Goal: Information Seeking & Learning: Learn about a topic

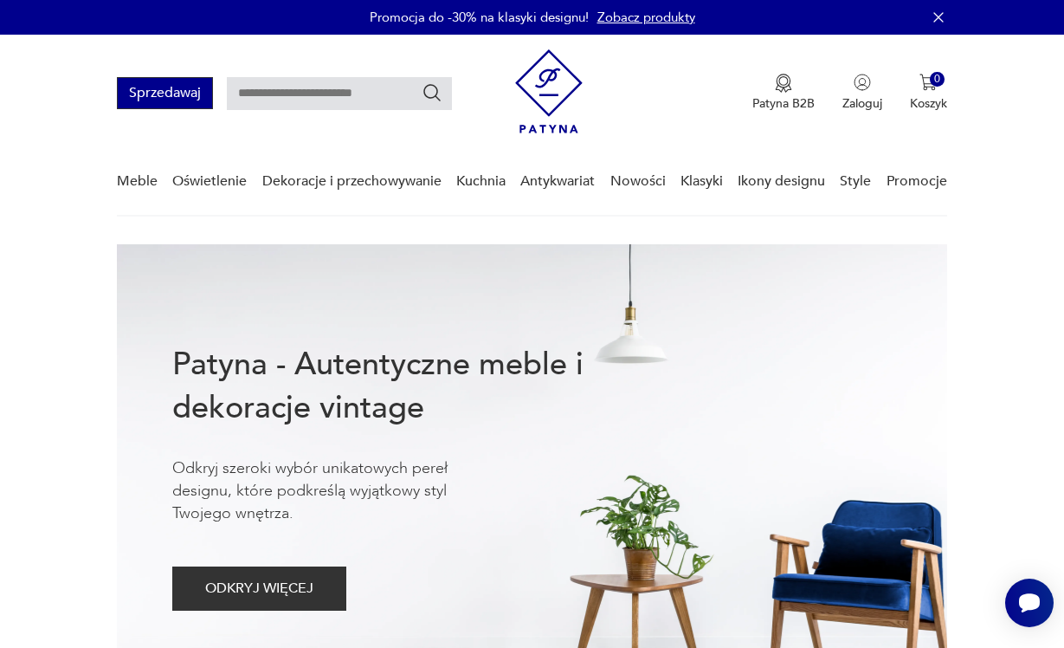
click at [176, 79] on button "Sprzedawaj" at bounding box center [165, 93] width 96 height 32
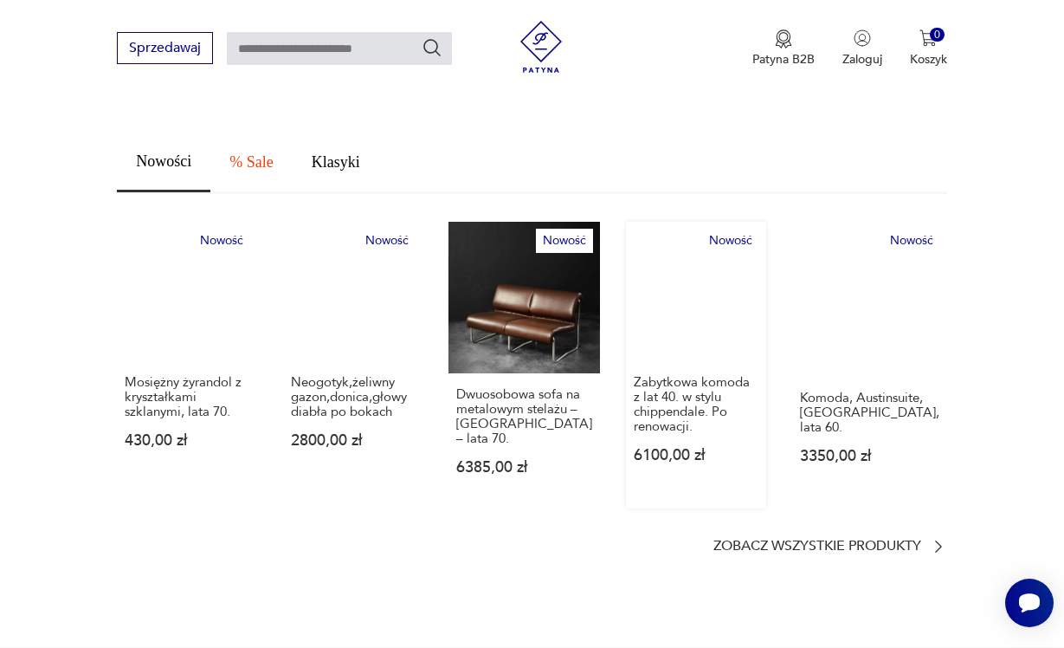
scroll to position [1125, 0]
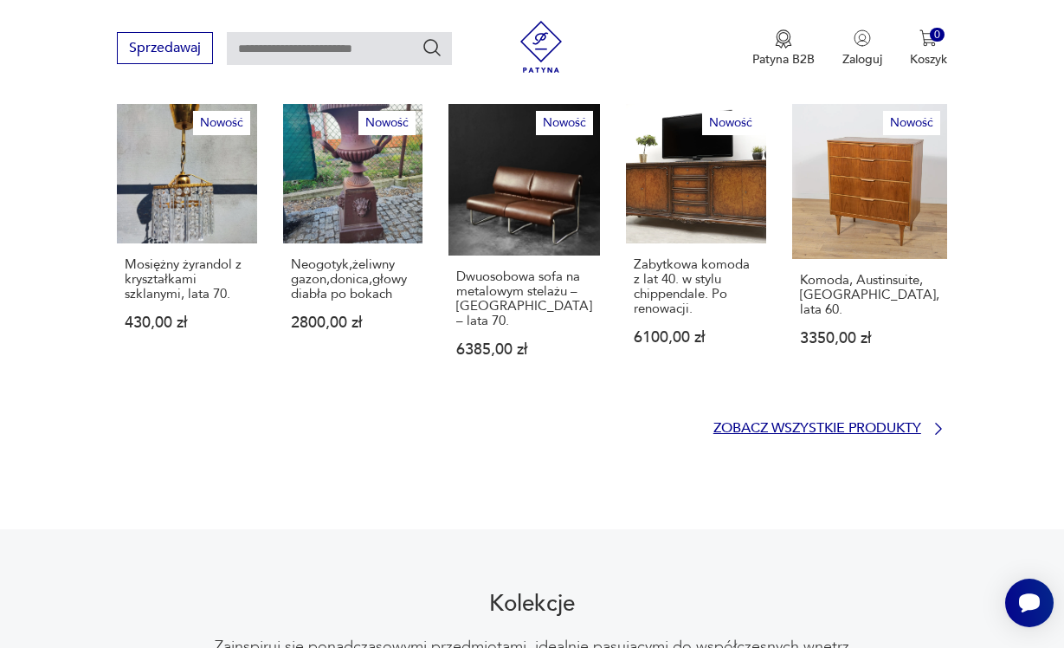
click at [786, 422] on p "Zobacz wszystkie produkty" at bounding box center [817, 427] width 208 height 11
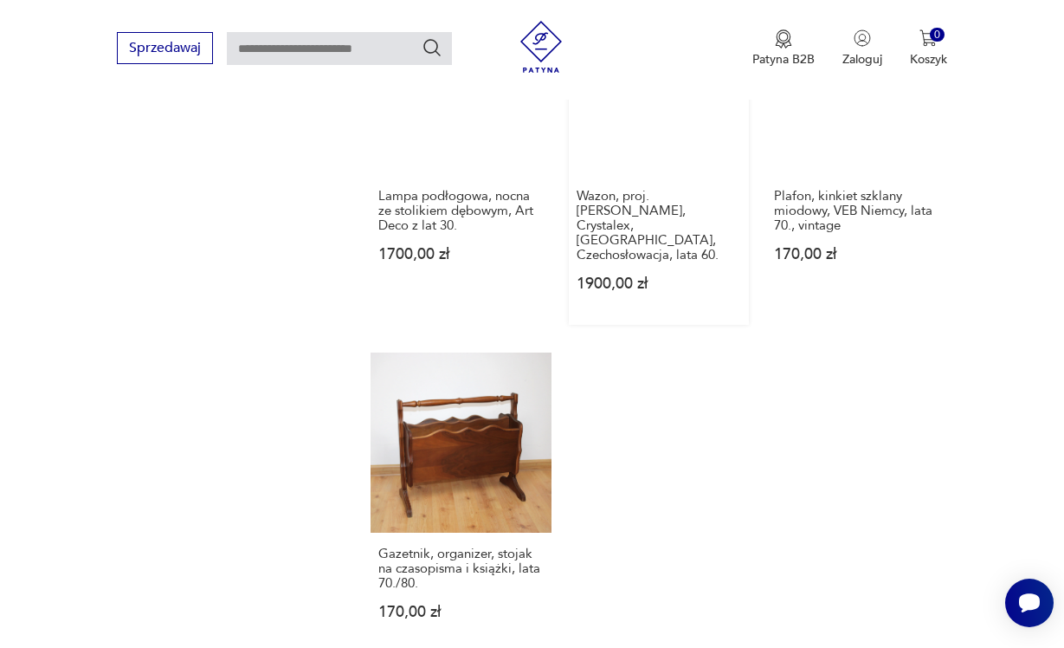
scroll to position [2097, 0]
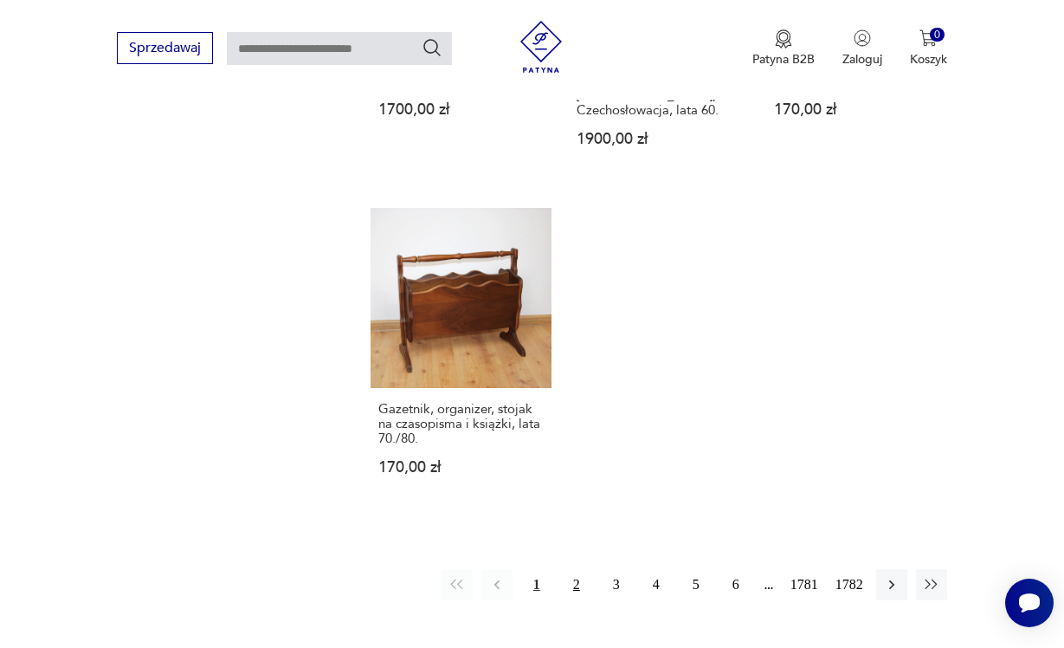
click at [578, 600] on button "2" at bounding box center [576, 584] width 31 height 31
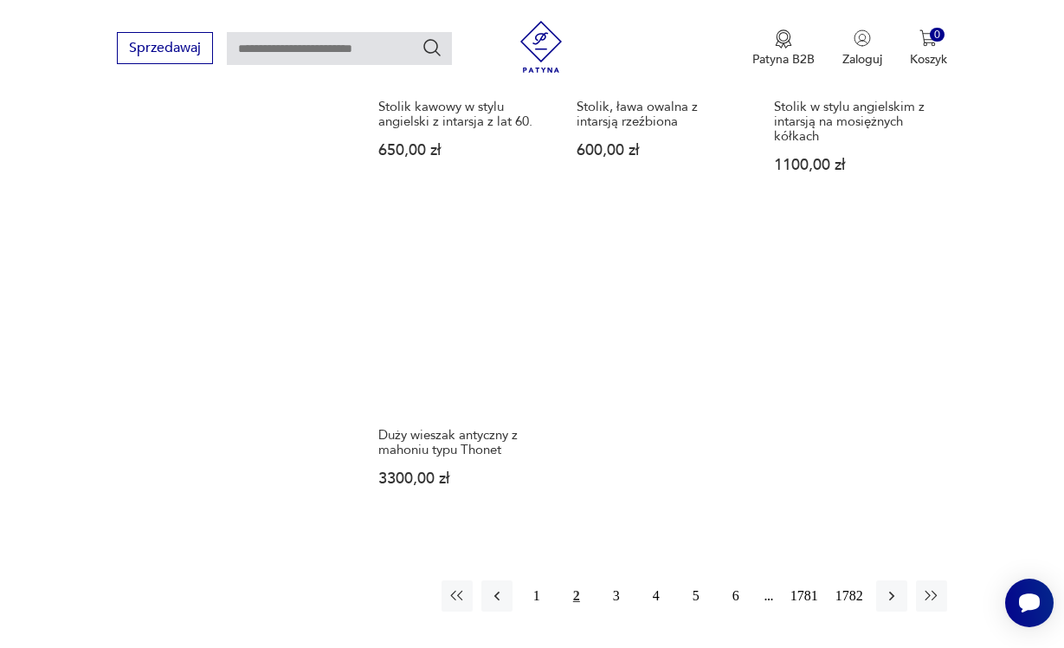
scroll to position [2157, 0]
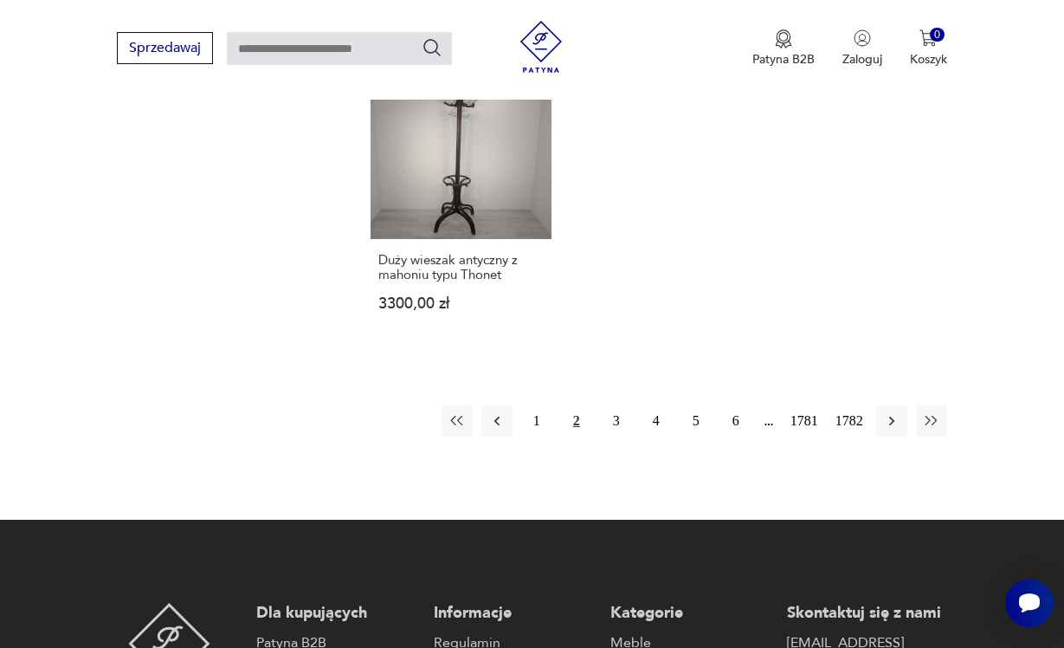
click at [584, 436] on button "2" at bounding box center [576, 420] width 31 height 31
click at [603, 436] on button "3" at bounding box center [616, 420] width 31 height 31
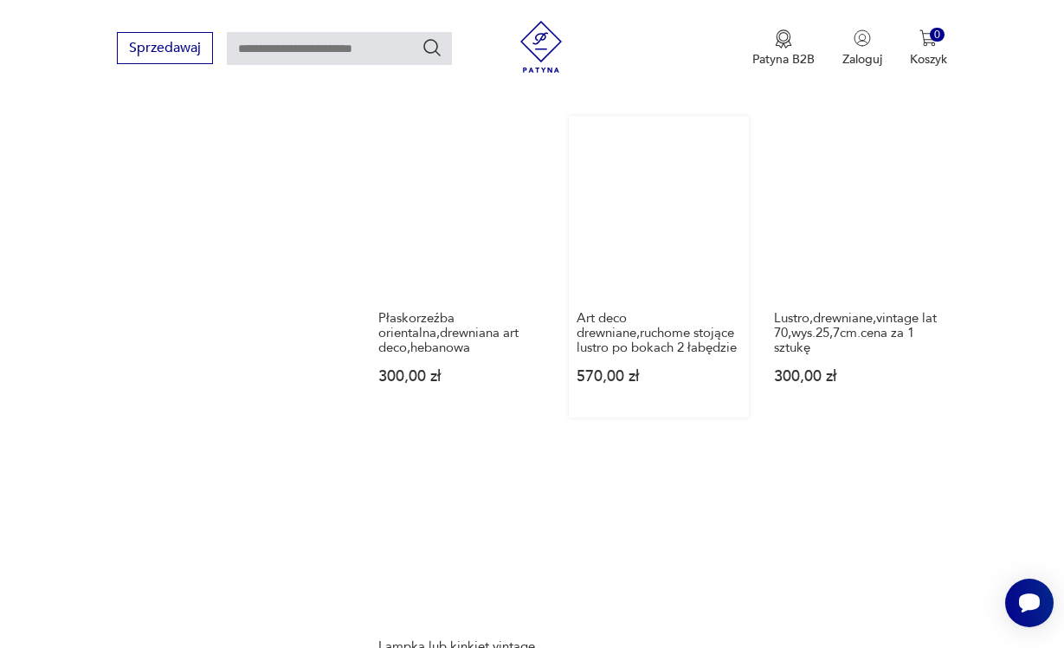
scroll to position [2086, 0]
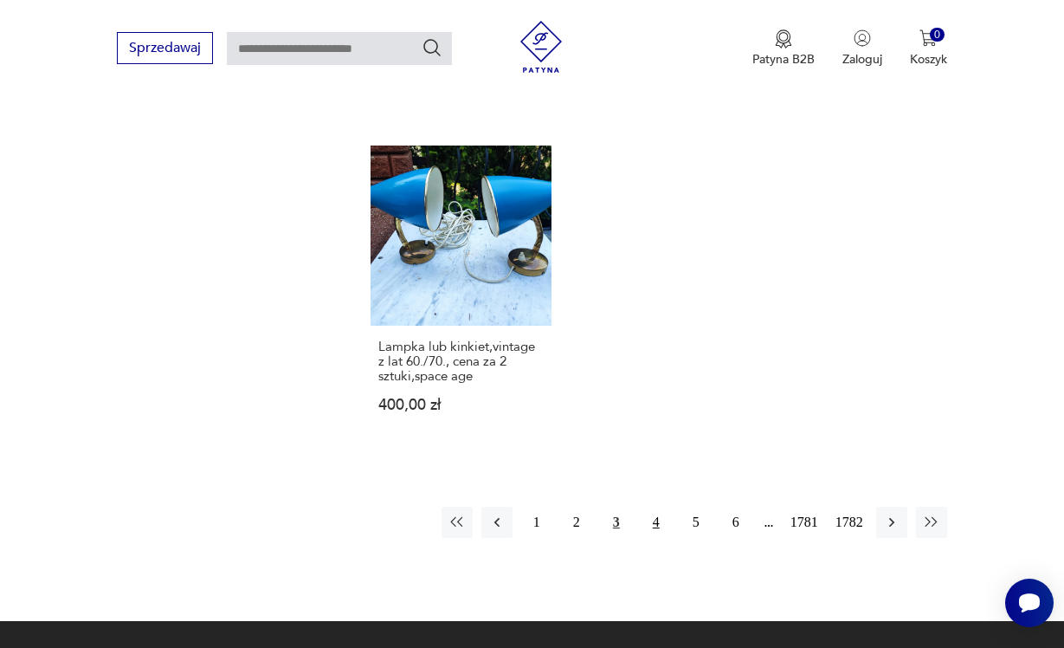
click at [653, 538] on button "4" at bounding box center [656, 521] width 31 height 31
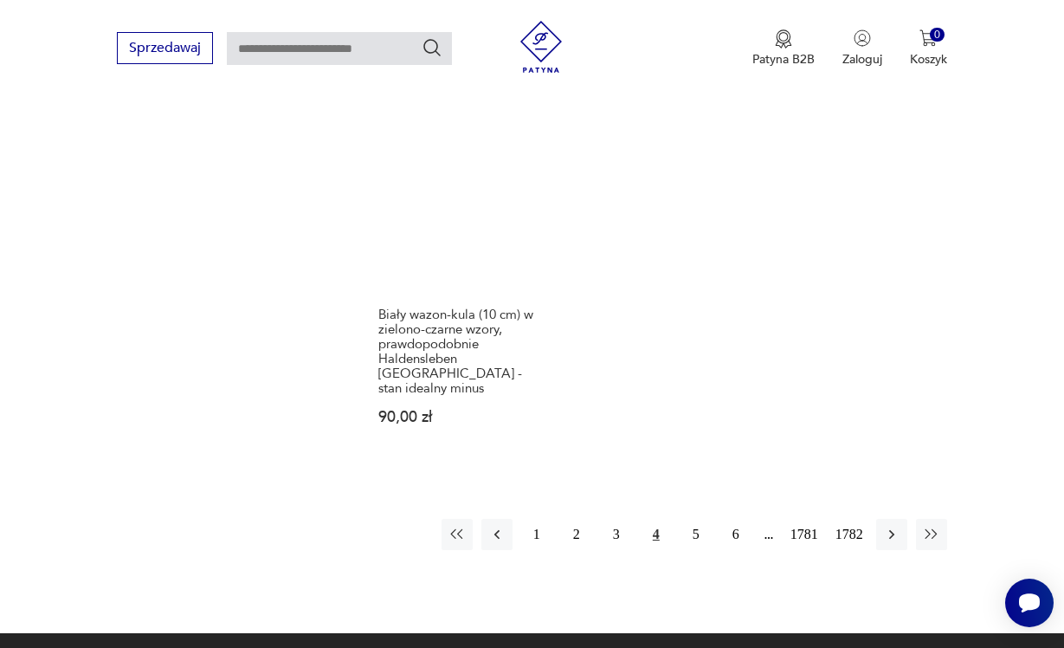
scroll to position [2350, 0]
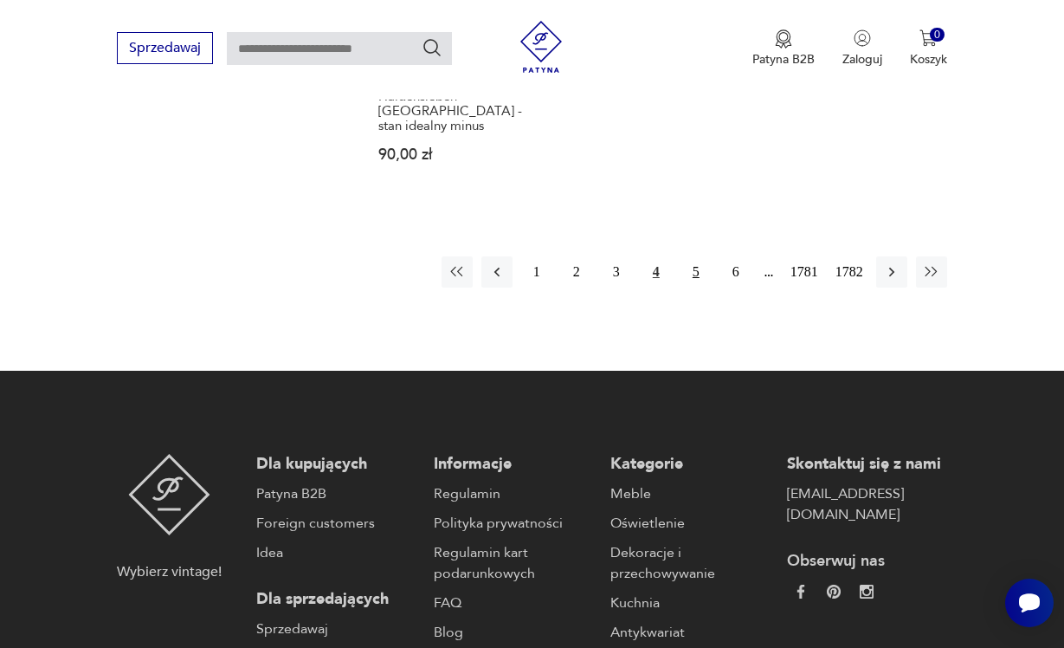
click at [690, 287] on button "5" at bounding box center [695, 271] width 31 height 31
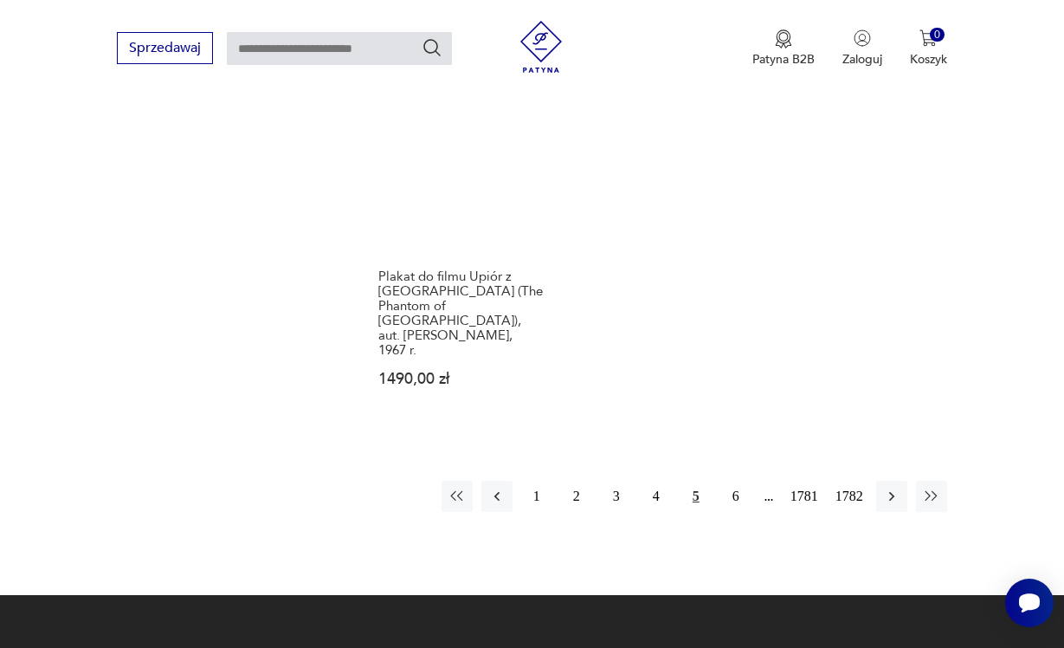
scroll to position [2336, 0]
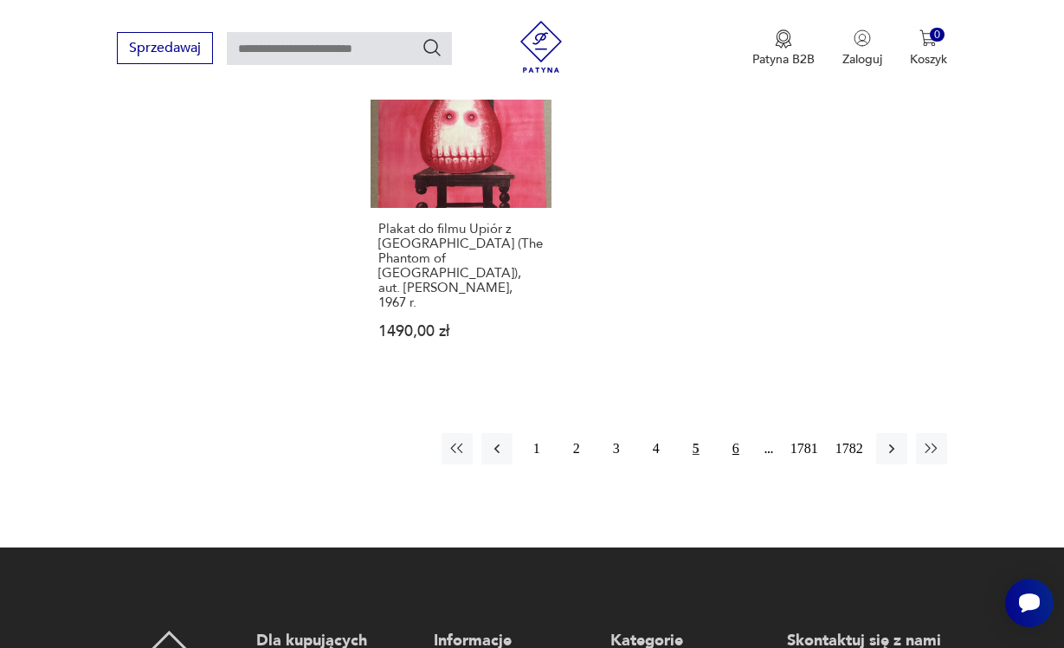
click at [722, 450] on button "6" at bounding box center [735, 448] width 31 height 31
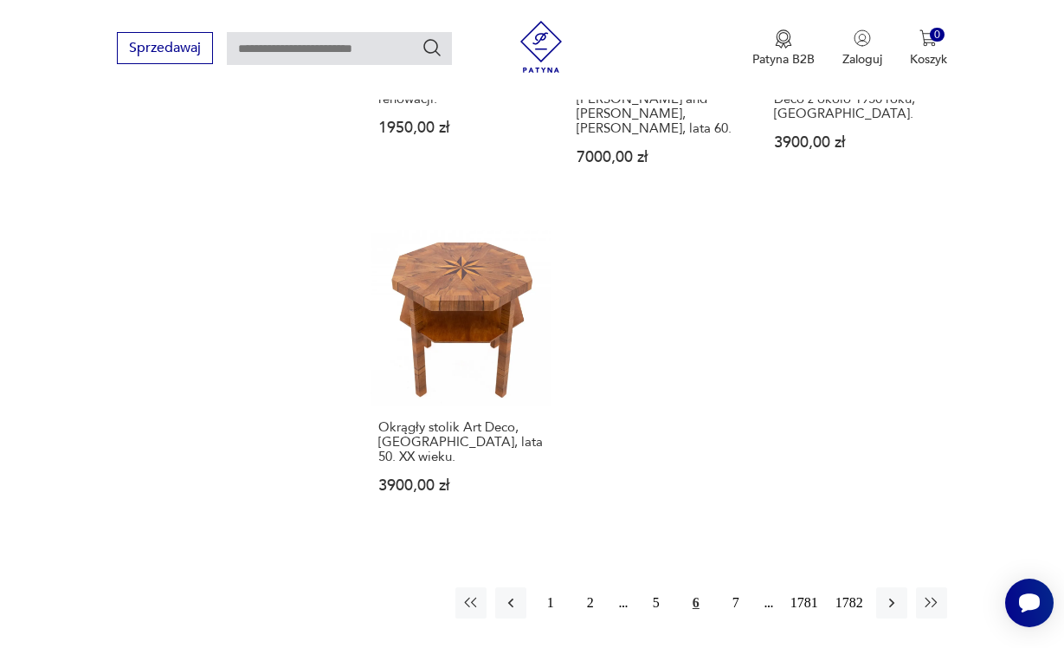
scroll to position [2151, 0]
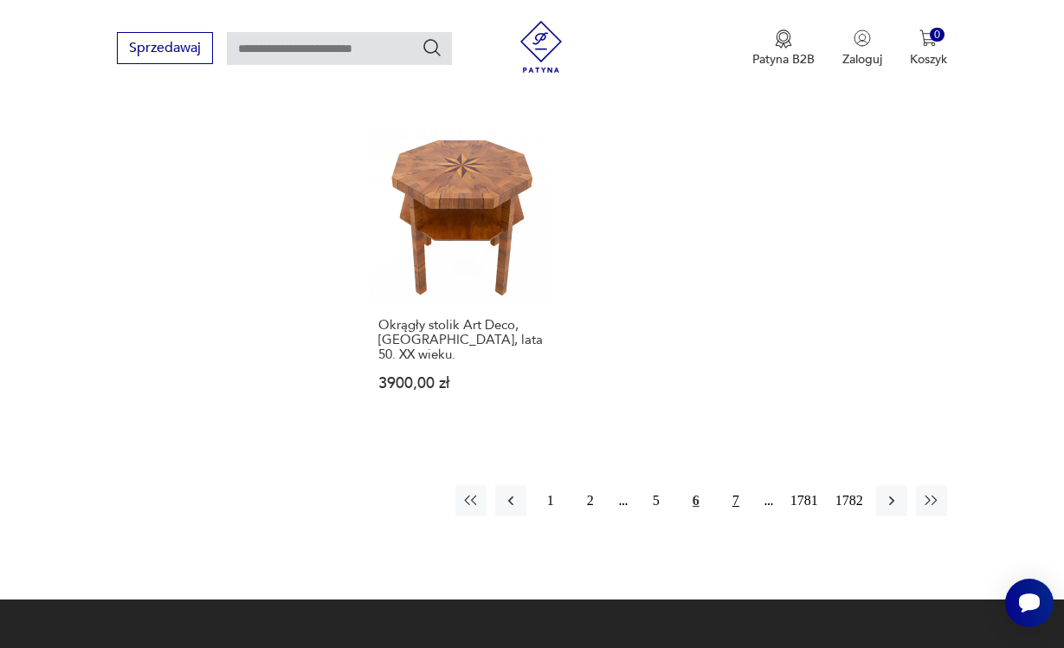
click at [732, 510] on button "7" at bounding box center [735, 500] width 31 height 31
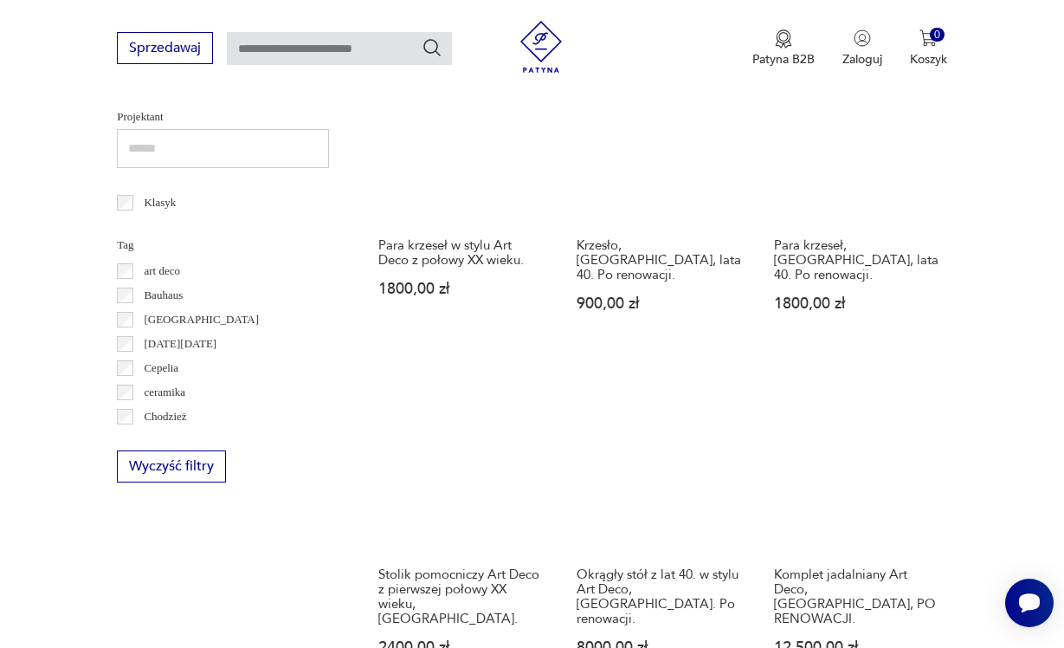
scroll to position [907, 0]
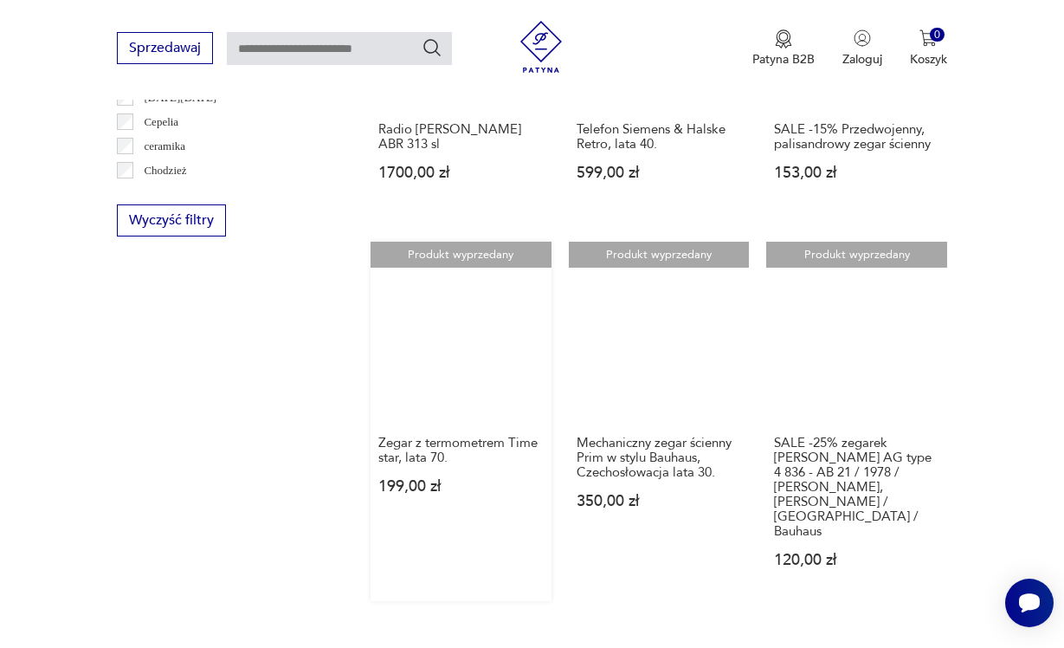
scroll to position [1523, 0]
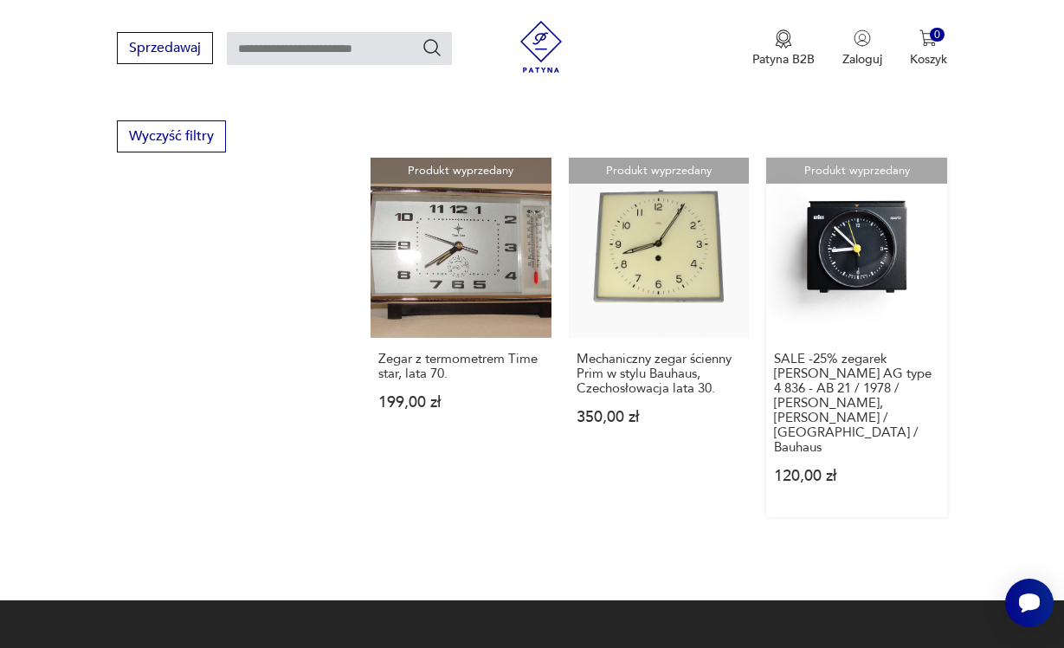
click at [817, 339] on link "Produkt wyprzedany SALE -25% zegarek budzik Braun AG type 4 836 - AB 21 / 1978 …" at bounding box center [856, 338] width 181 height 360
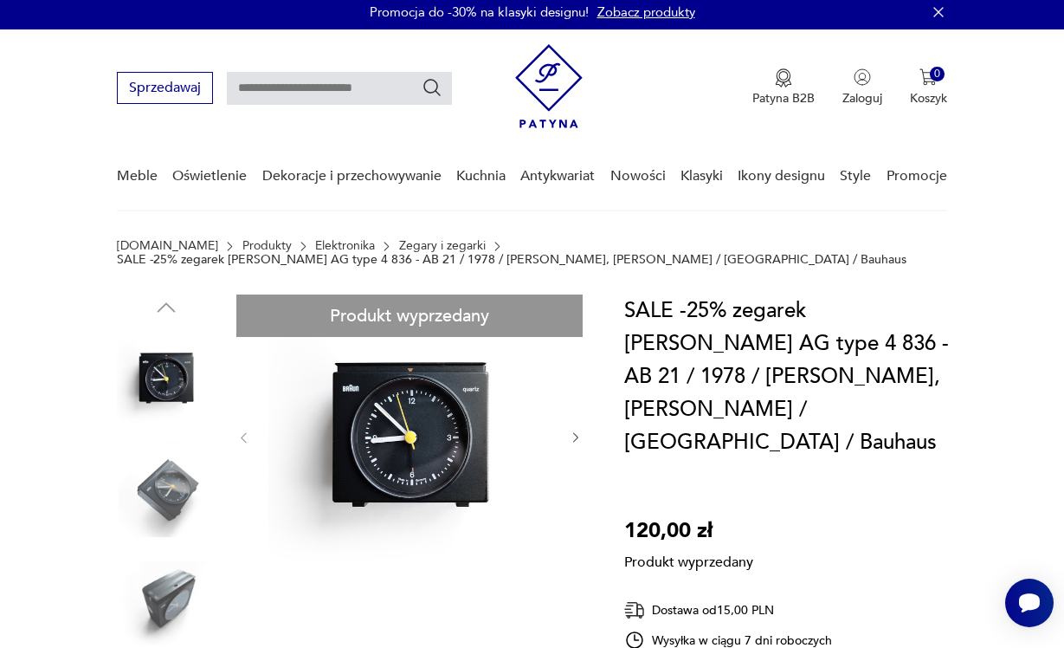
scroll to position [10, 0]
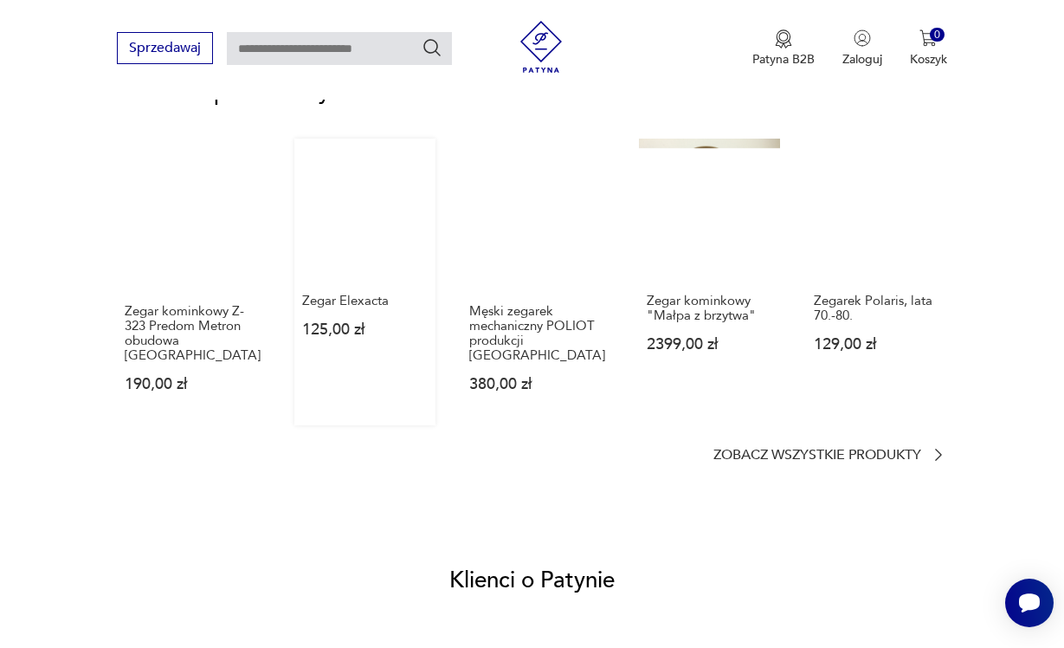
scroll to position [1424, 0]
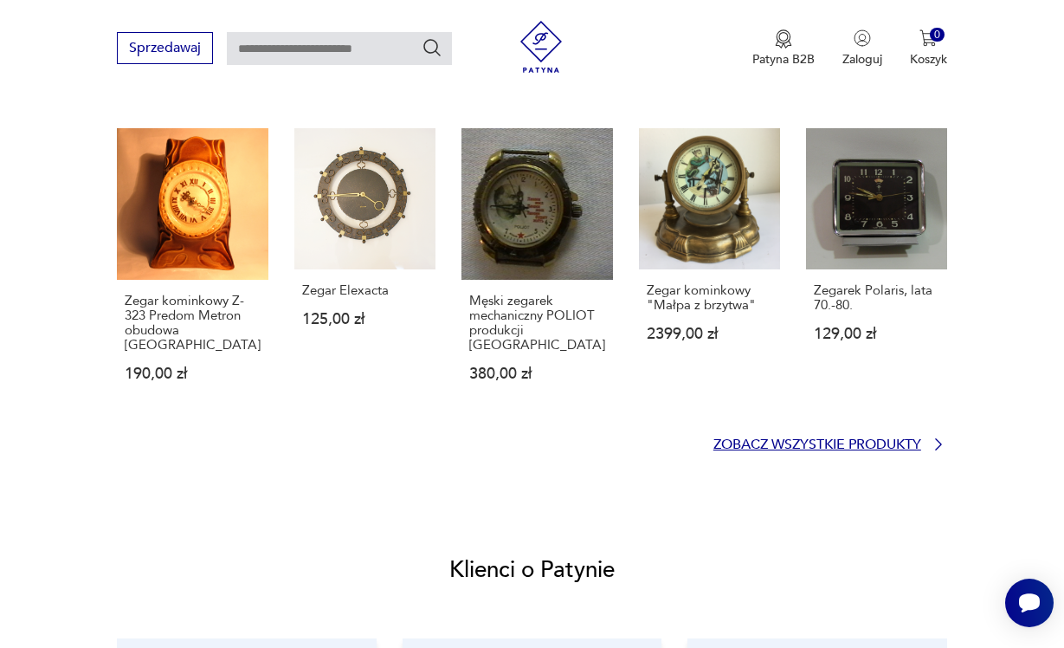
click at [732, 439] on p "Zobacz wszystkie produkty" at bounding box center [817, 444] width 208 height 11
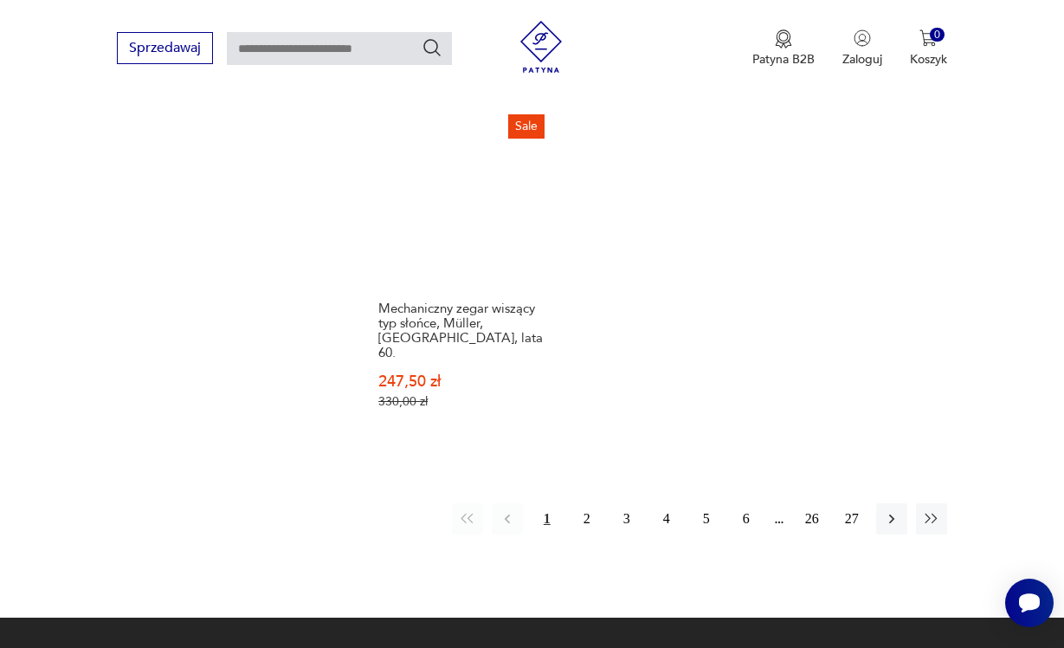
scroll to position [2643, 0]
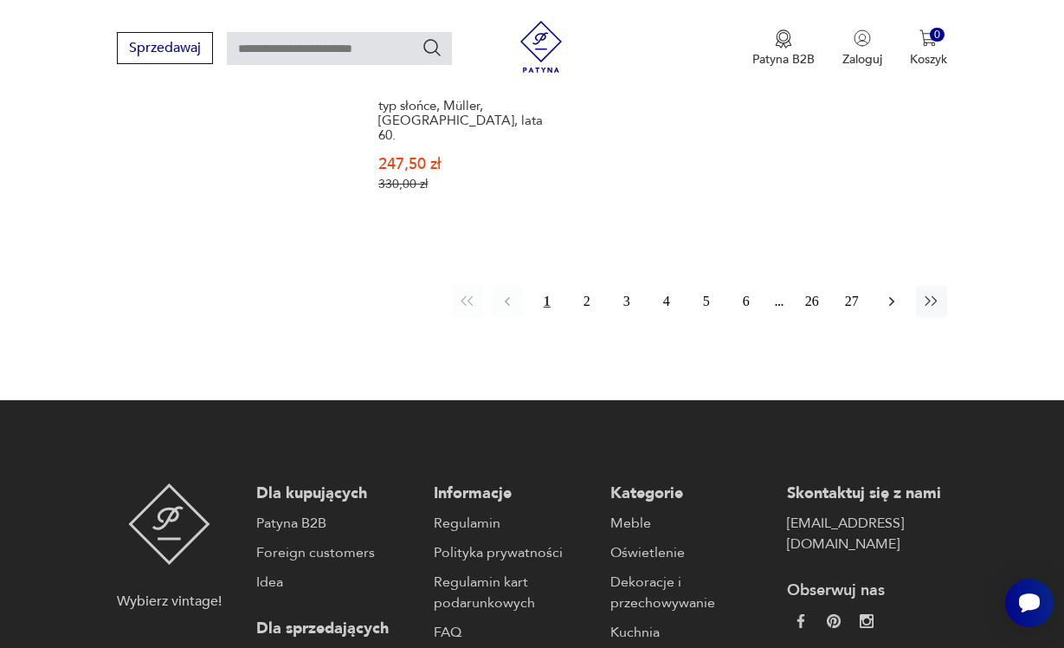
click at [893, 297] on icon "button" at bounding box center [891, 302] width 5 height 10
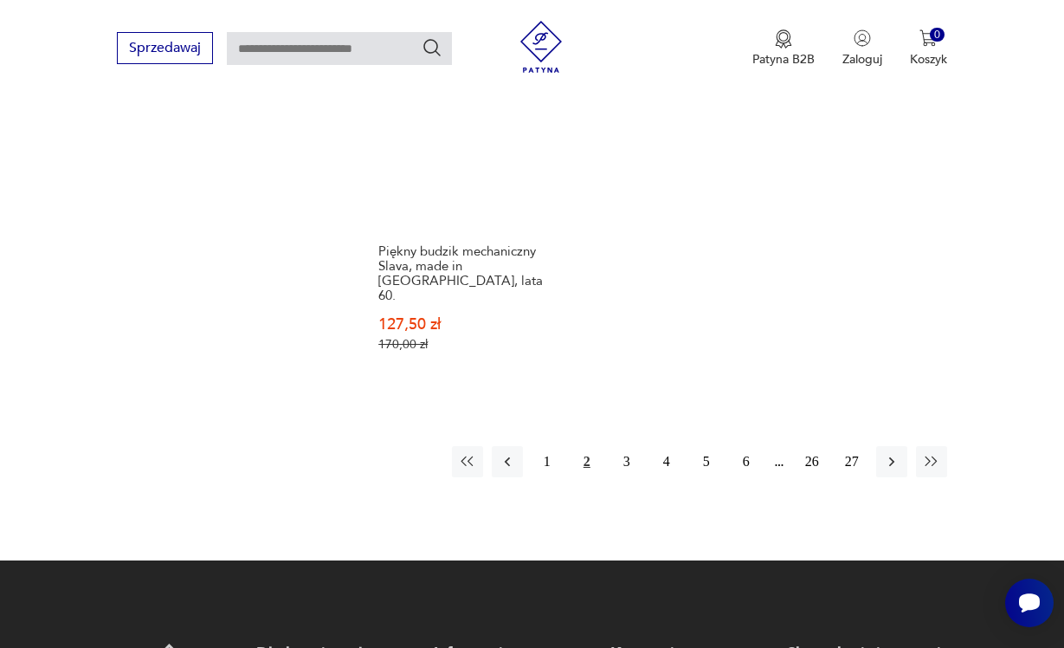
scroll to position [2589, 0]
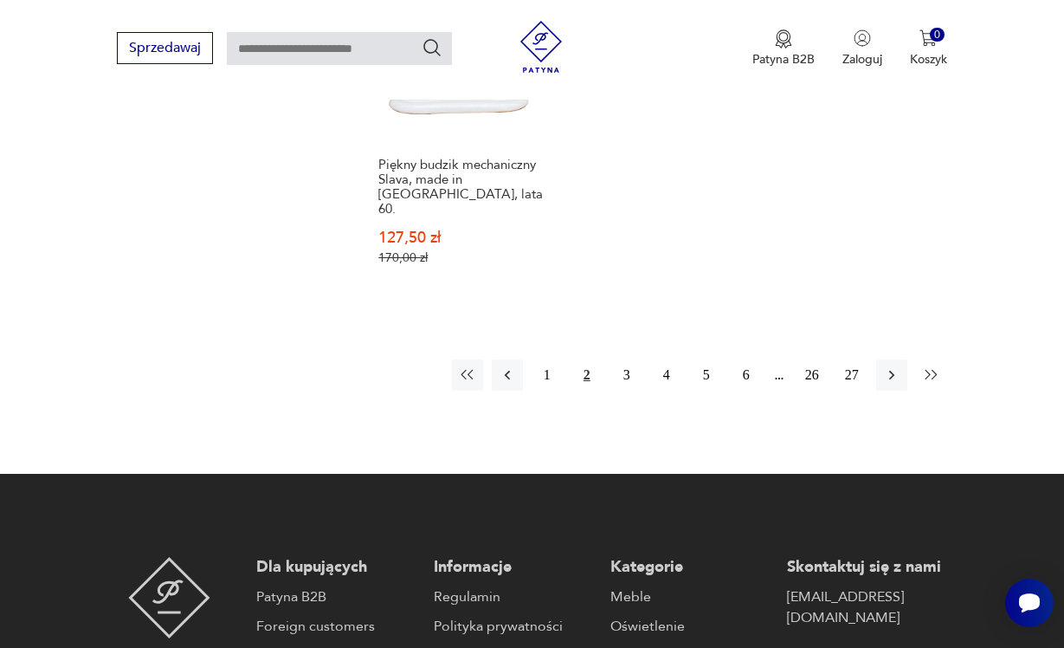
click at [945, 359] on button "button" at bounding box center [931, 374] width 31 height 31
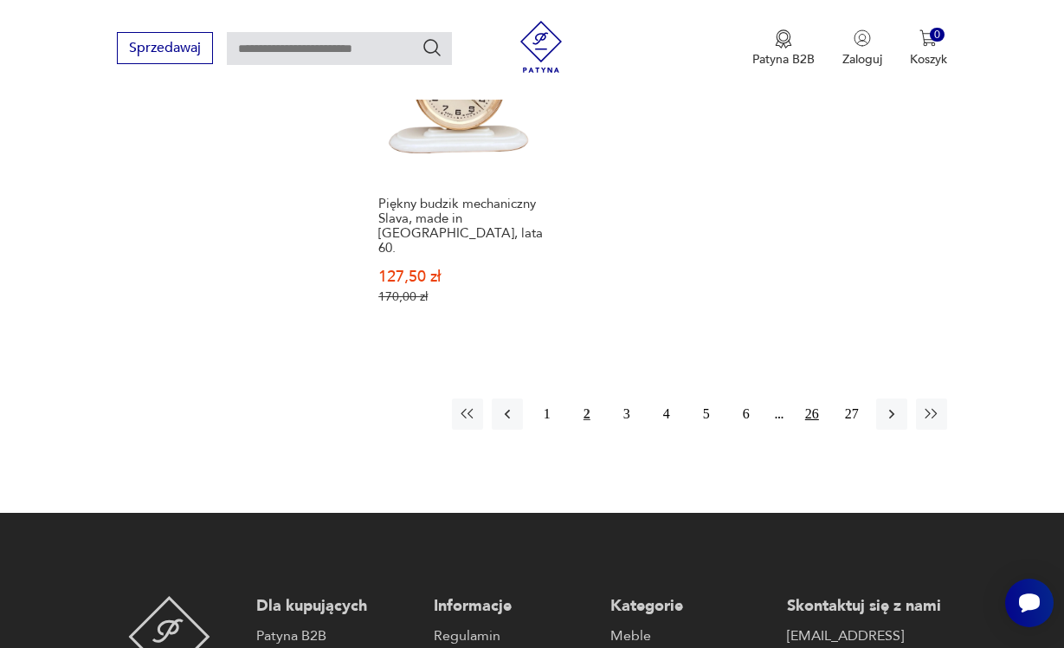
scroll to position [2572, 0]
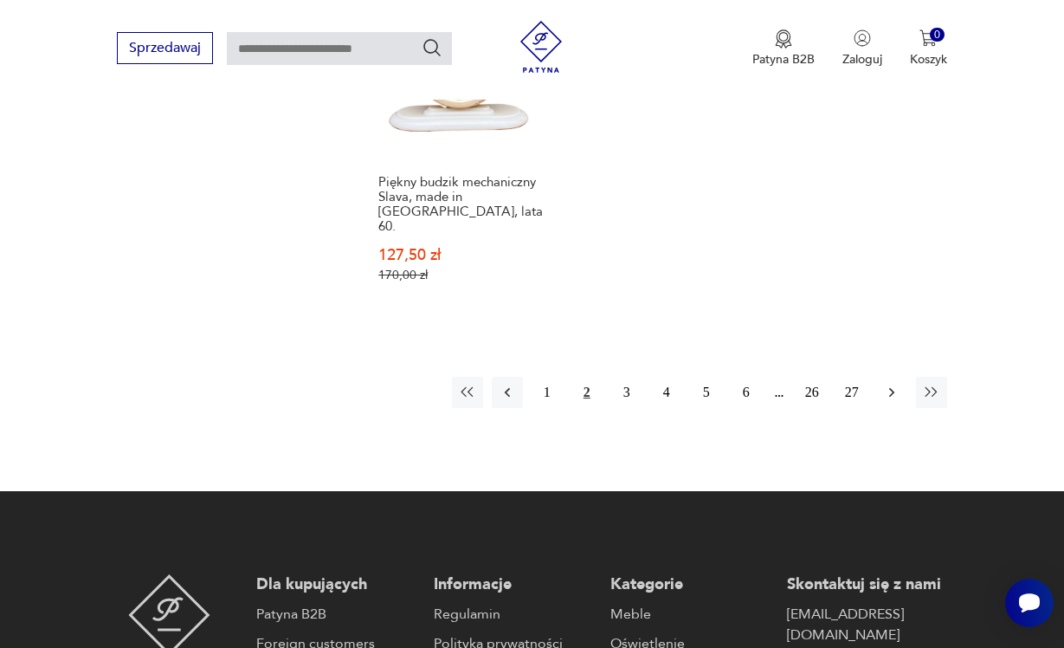
click at [889, 384] on icon "button" at bounding box center [891, 392] width 17 height 17
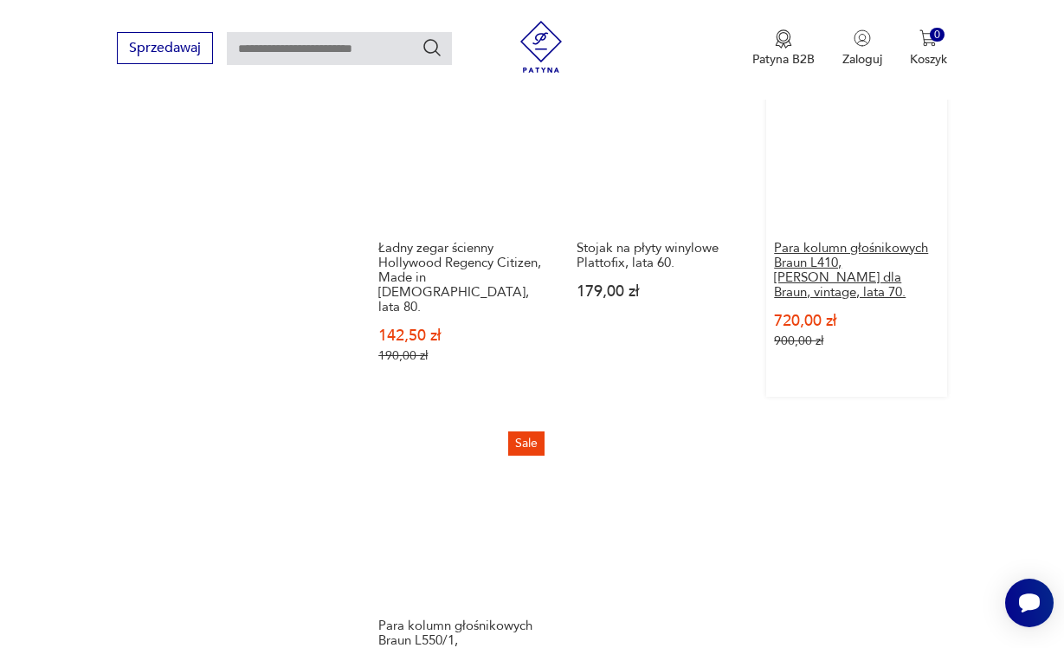
scroll to position [2344, 0]
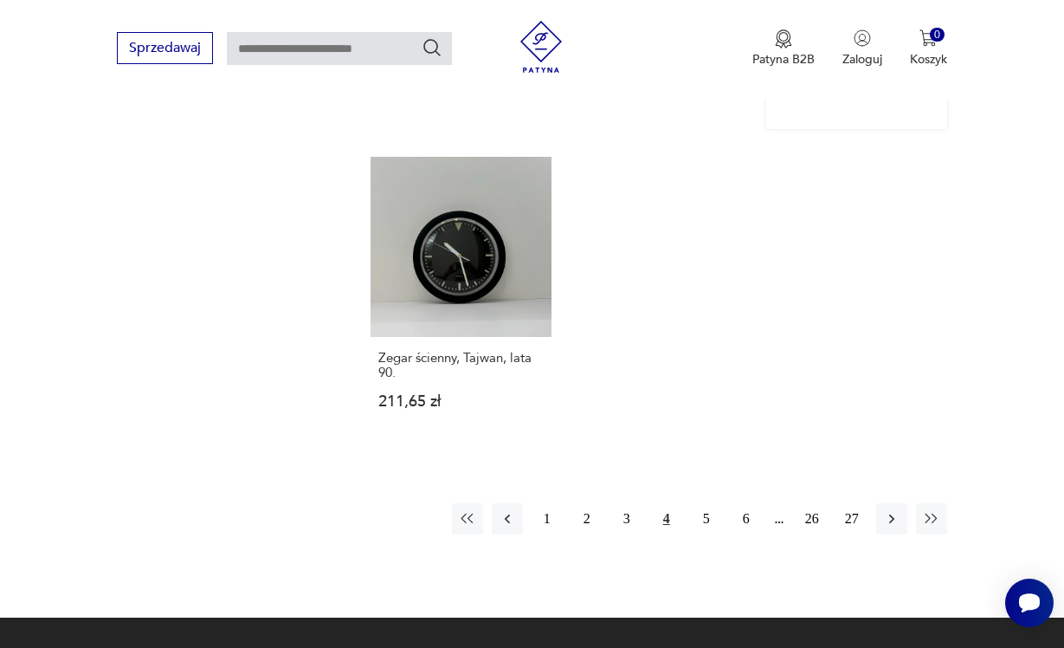
scroll to position [2434, 0]
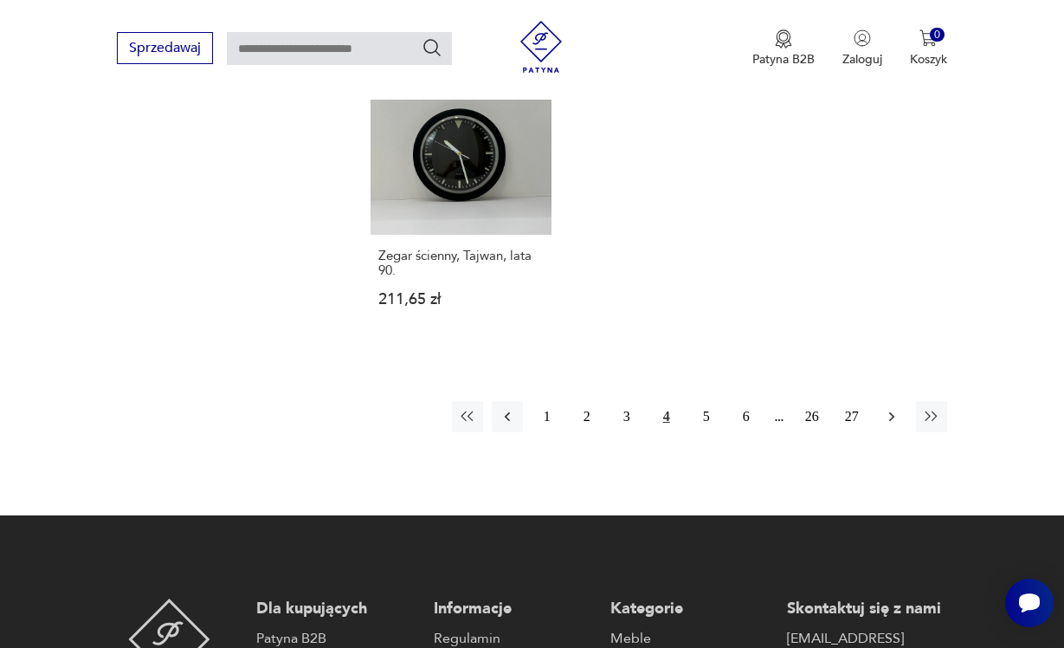
click at [891, 408] on icon "button" at bounding box center [891, 416] width 17 height 17
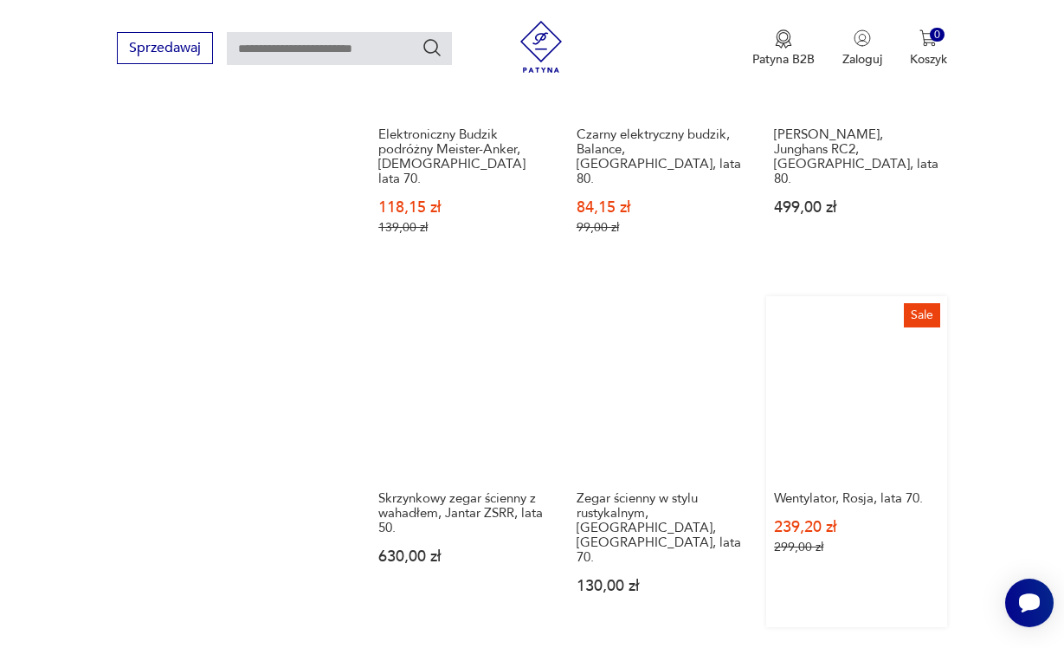
scroll to position [2145, 0]
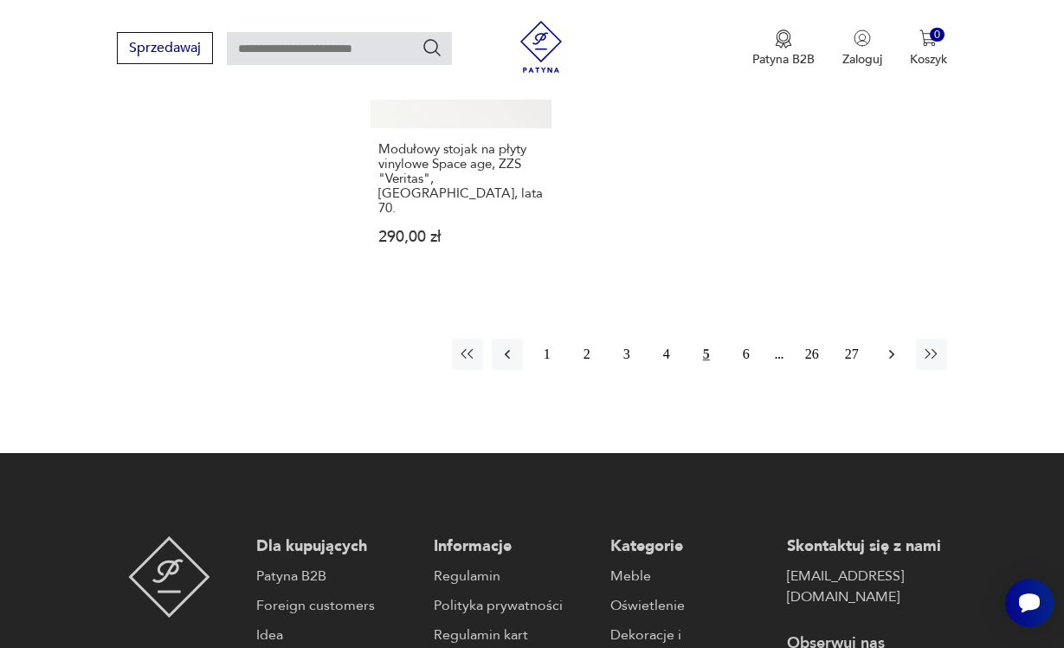
click at [894, 345] on icon "button" at bounding box center [891, 353] width 17 height 17
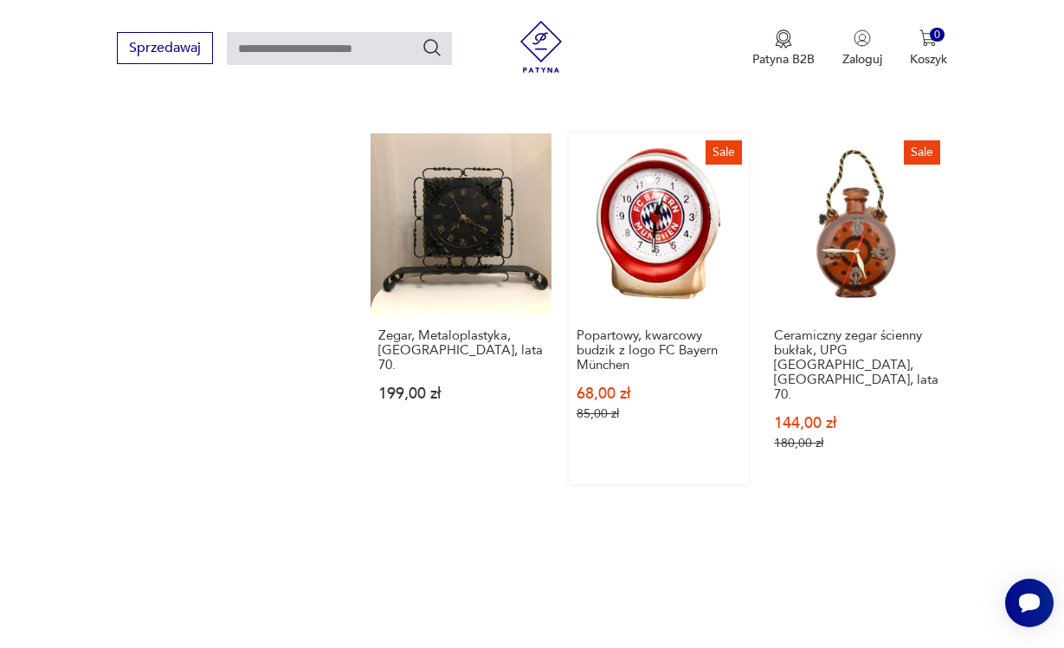
scroll to position [2306, 0]
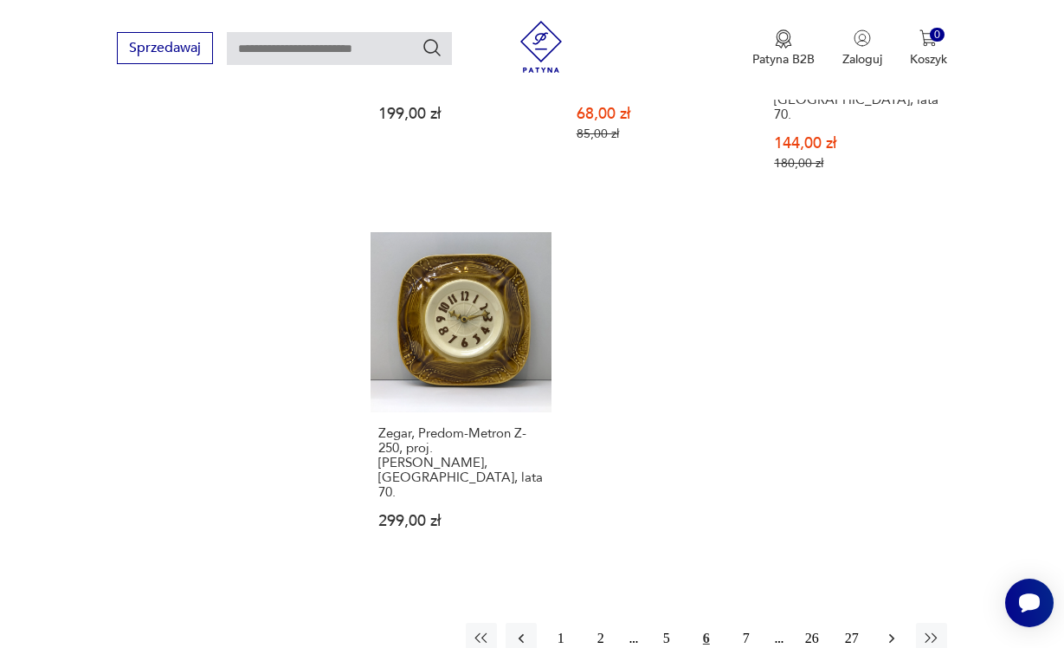
click at [899, 629] on icon "button" at bounding box center [891, 637] width 17 height 17
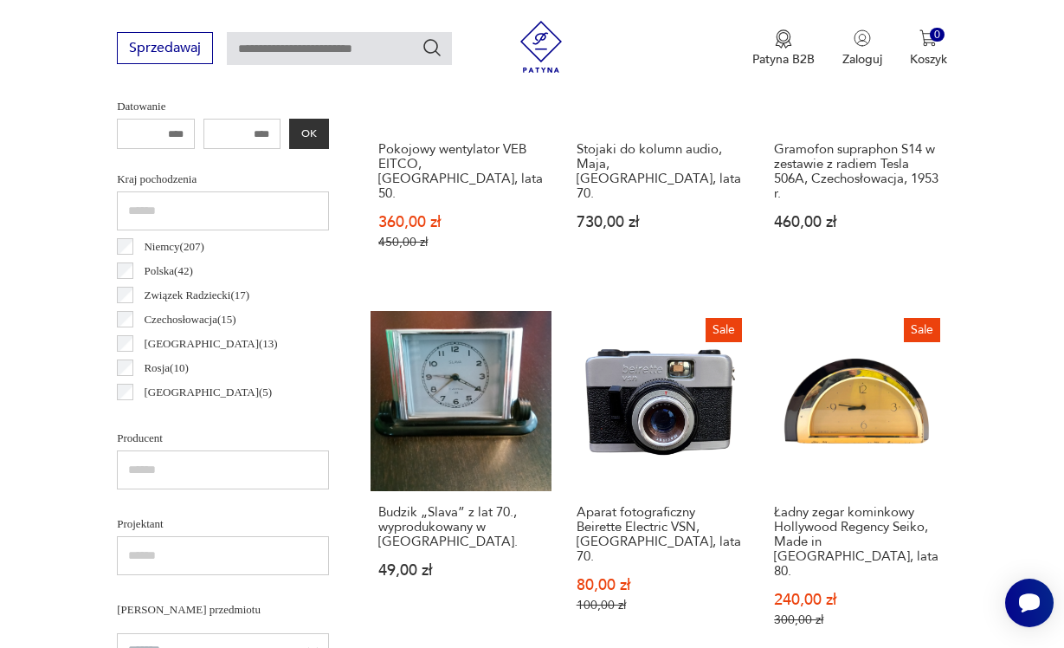
scroll to position [409, 0]
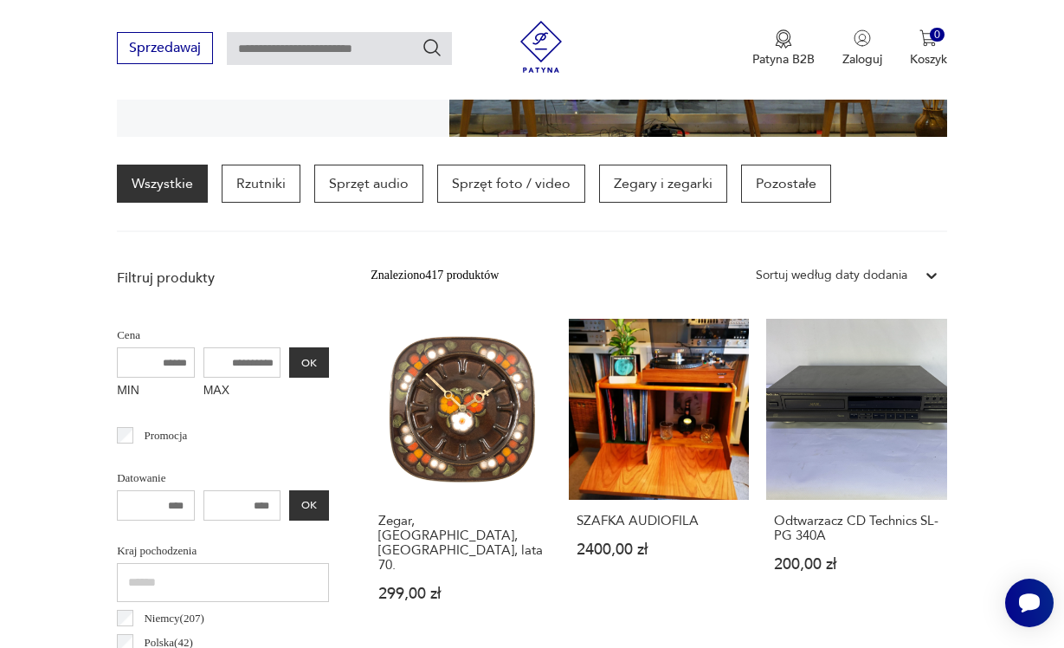
click at [329, 43] on input "text" at bounding box center [339, 48] width 225 height 33
type input "*******"
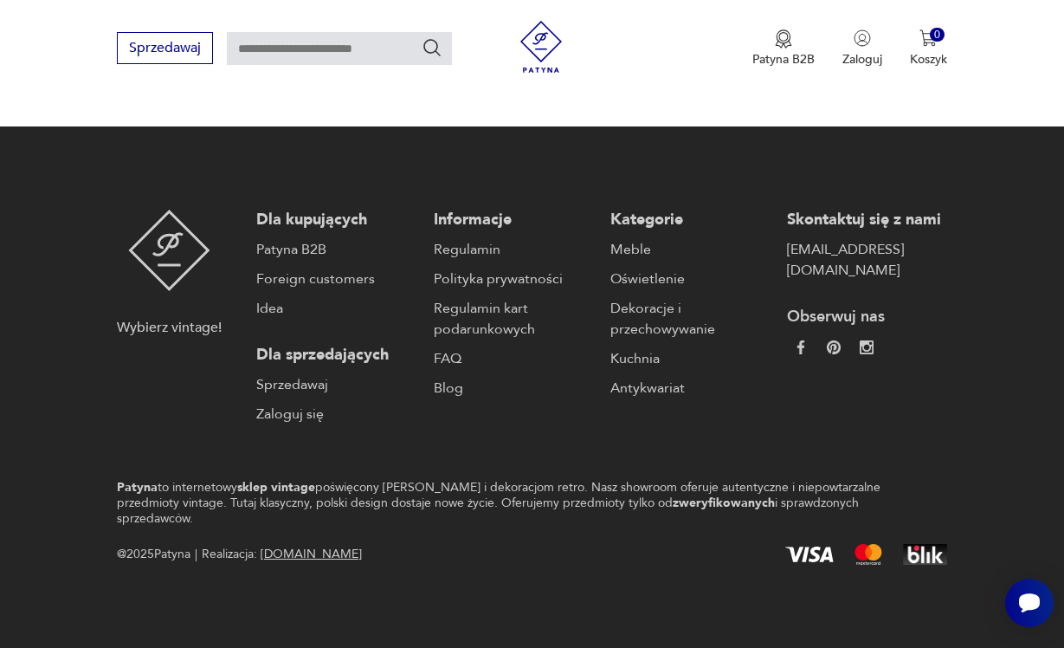
type input "*******"
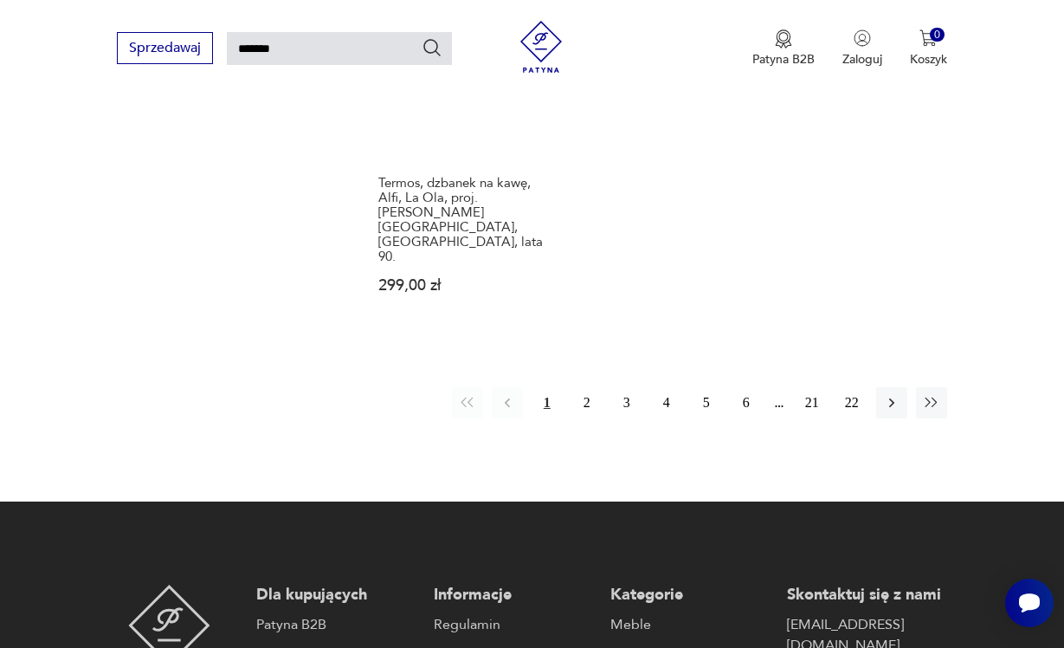
scroll to position [2161, 0]
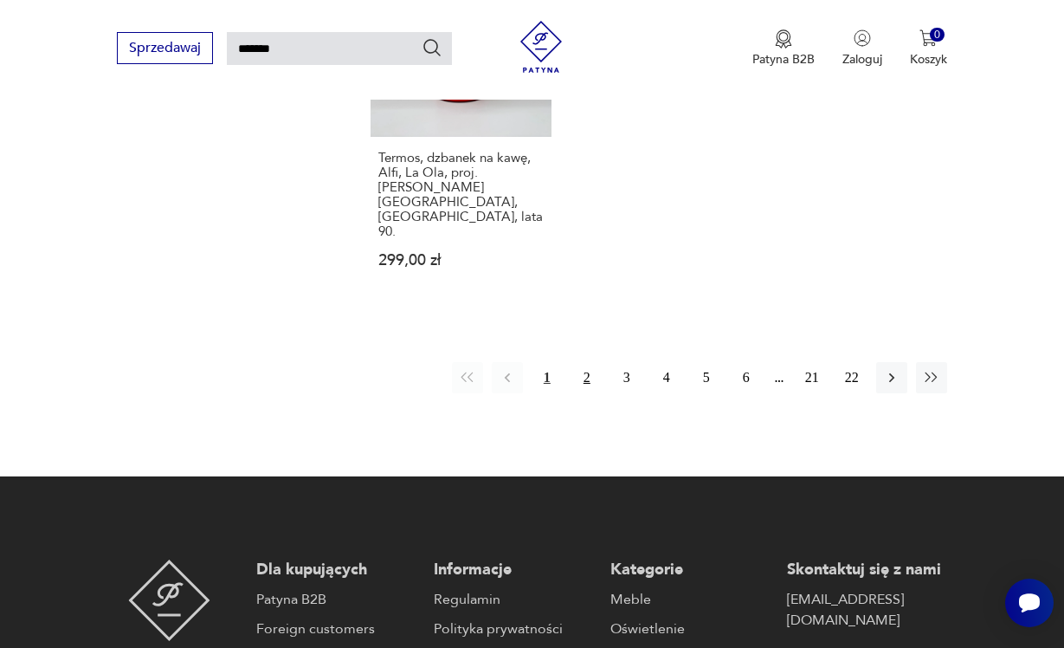
click at [576, 362] on button "2" at bounding box center [586, 377] width 31 height 31
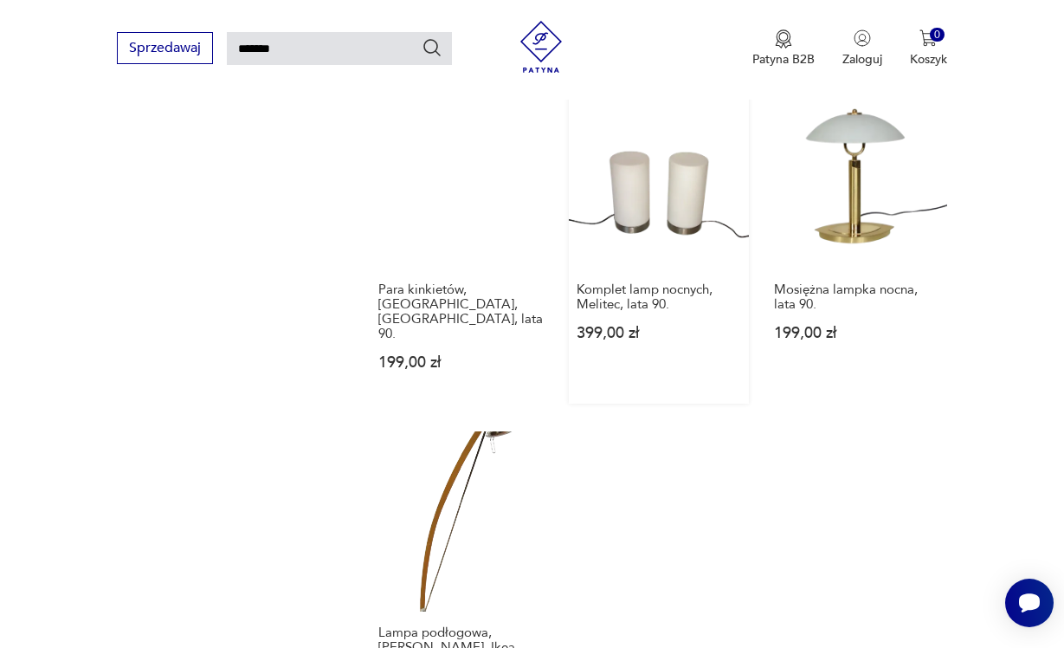
scroll to position [1951, 0]
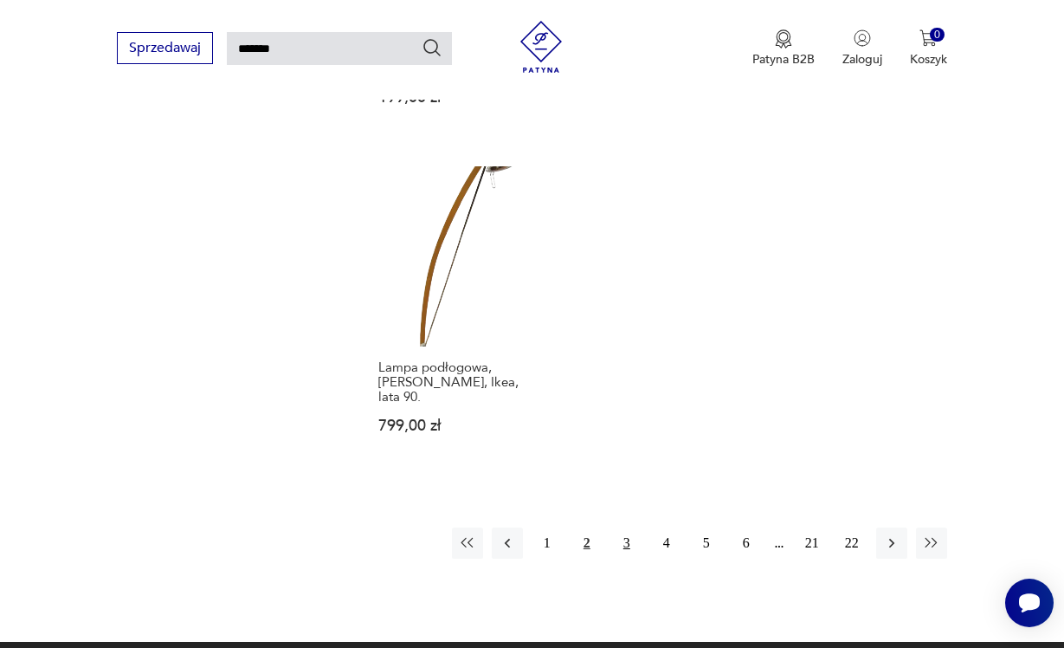
click at [629, 527] on button "3" at bounding box center [626, 542] width 31 height 31
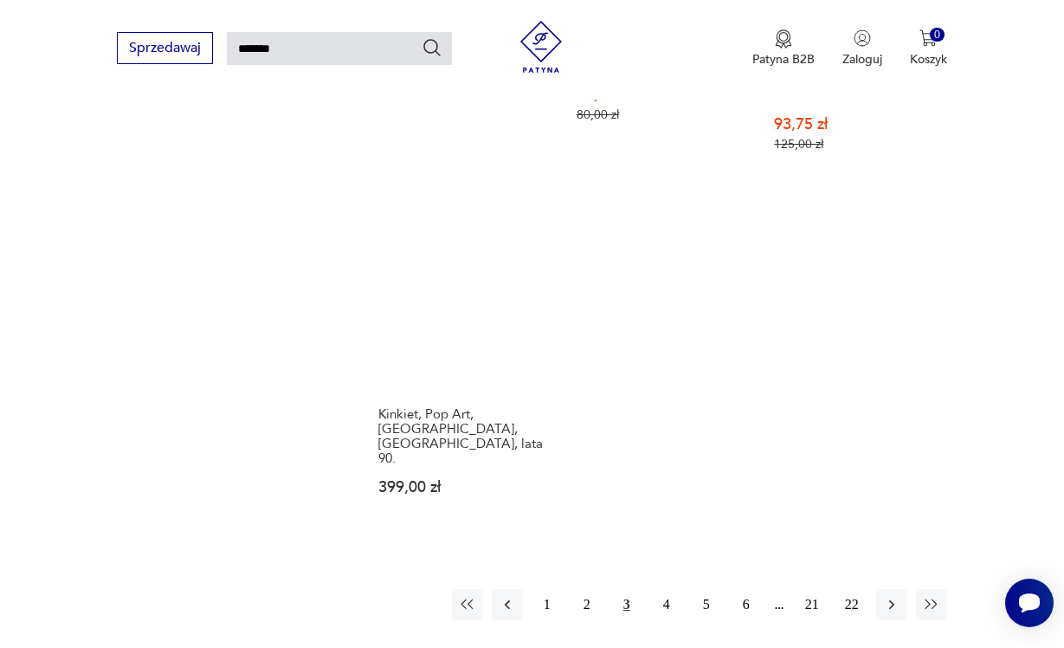
scroll to position [2121, 0]
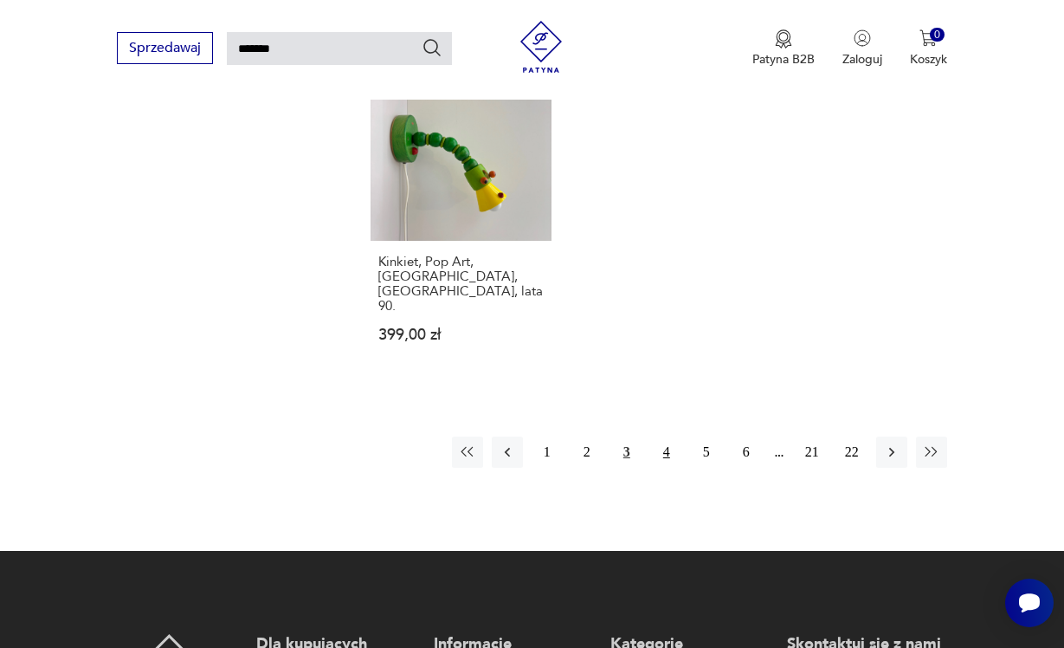
click at [661, 436] on button "4" at bounding box center [666, 451] width 31 height 31
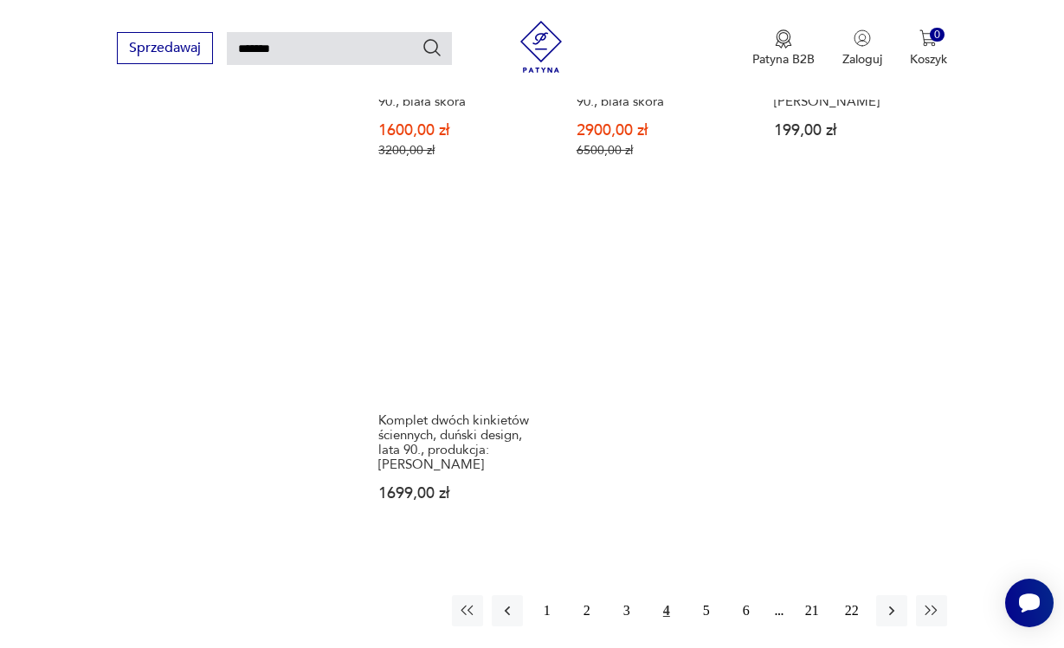
scroll to position [1919, 0]
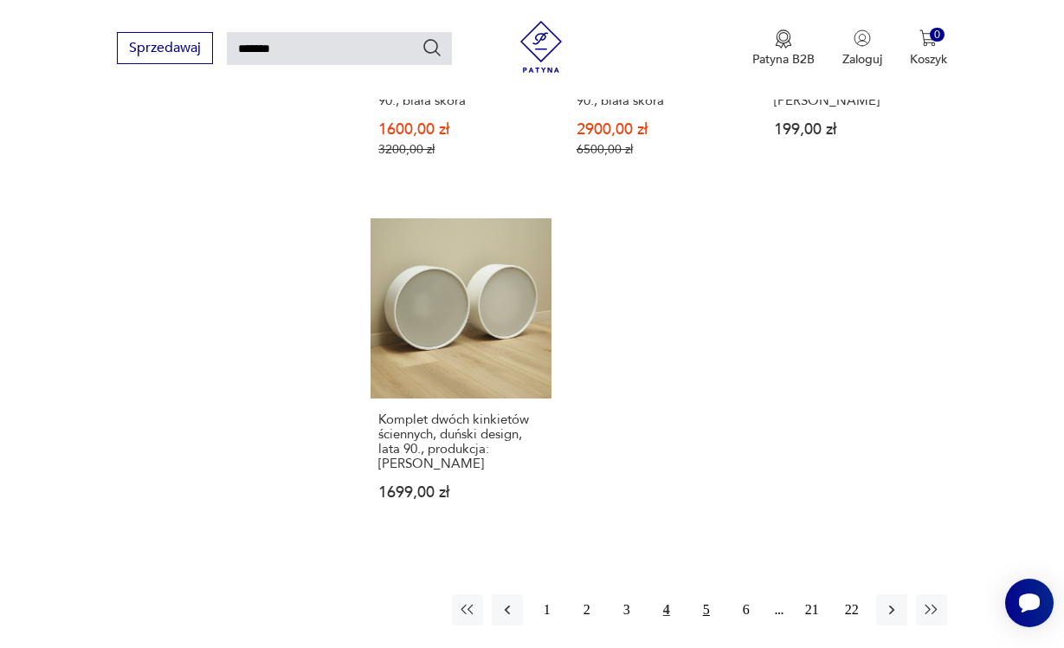
click at [700, 594] on button "5" at bounding box center [706, 609] width 31 height 31
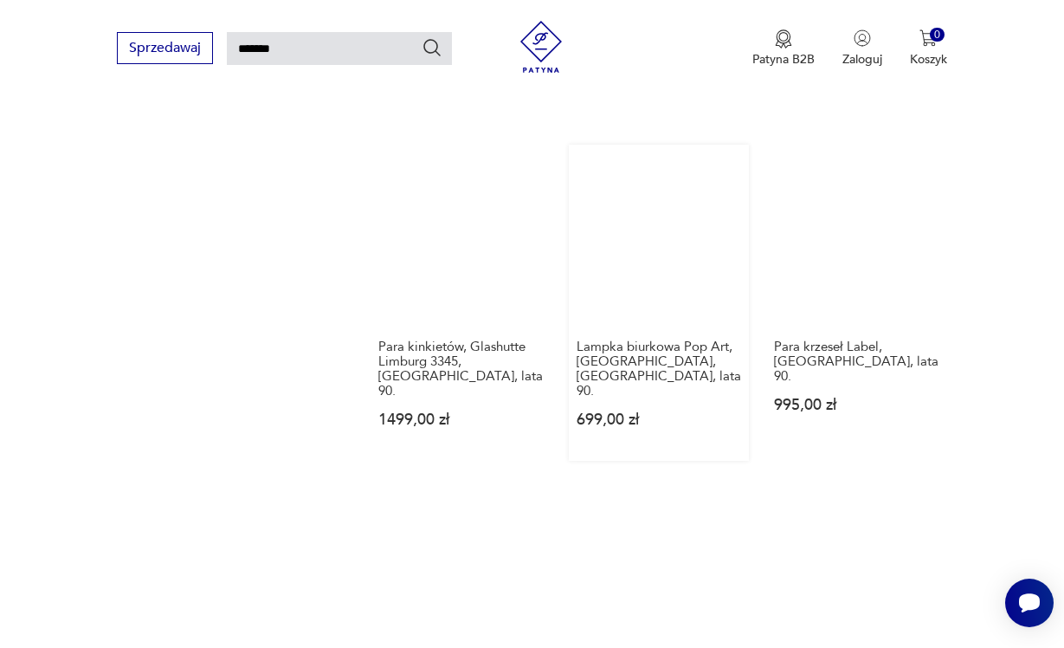
scroll to position [1895, 0]
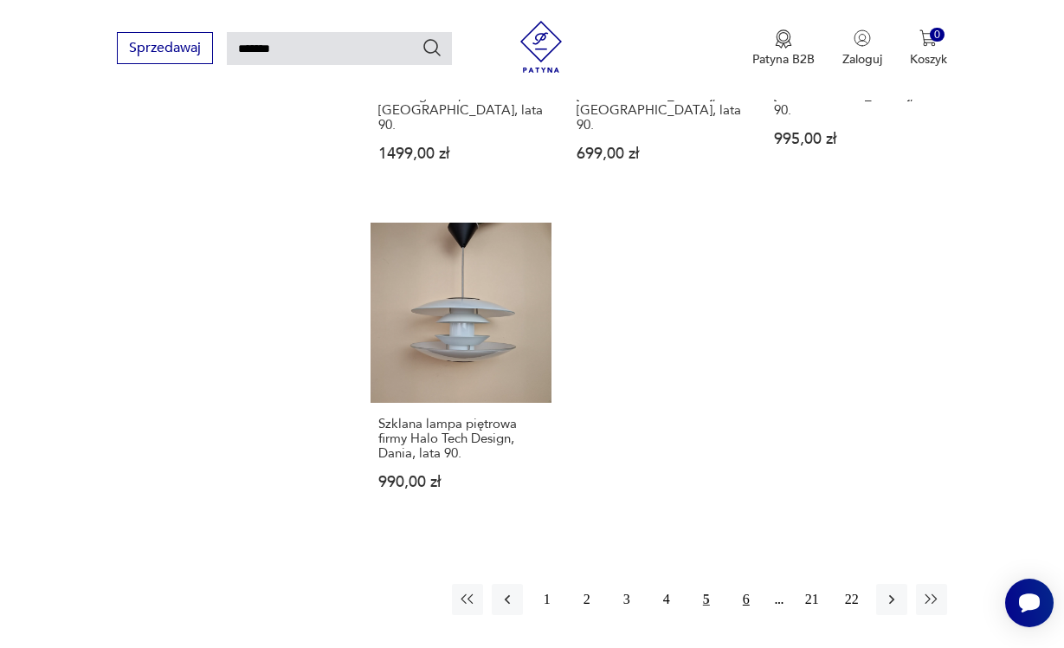
click at [746, 615] on button "6" at bounding box center [746, 598] width 31 height 31
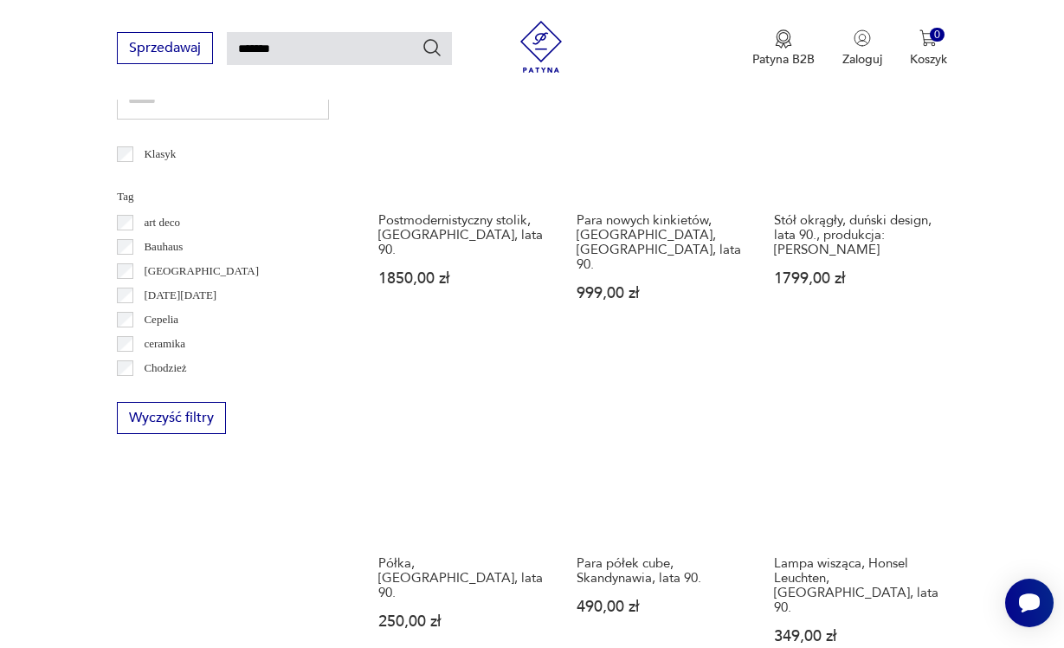
scroll to position [1084, 0]
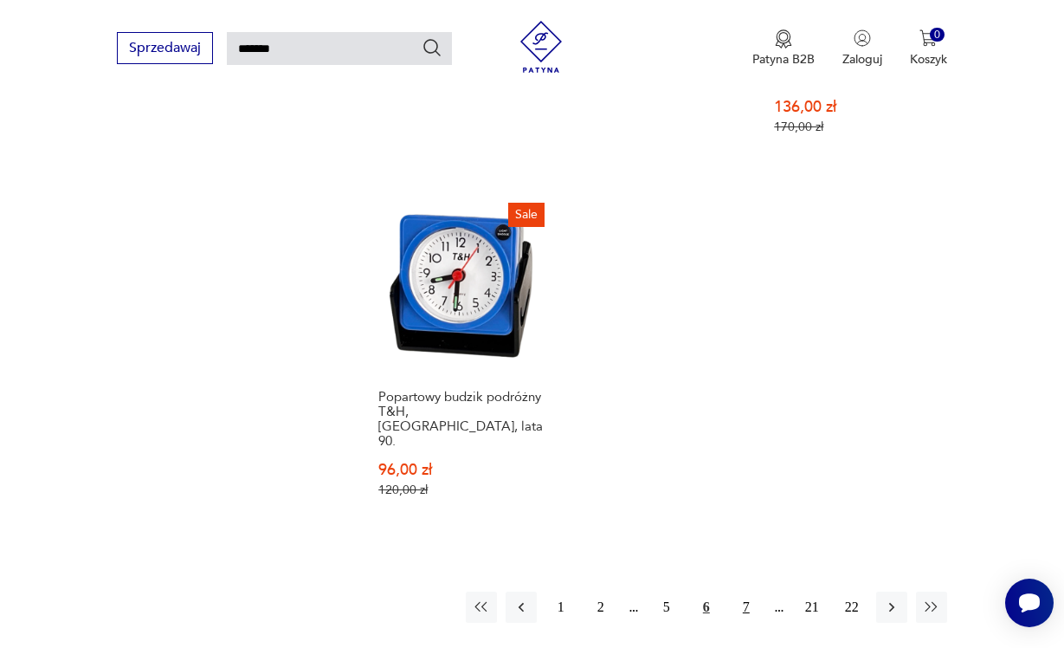
click at [740, 591] on button "7" at bounding box center [746, 606] width 31 height 31
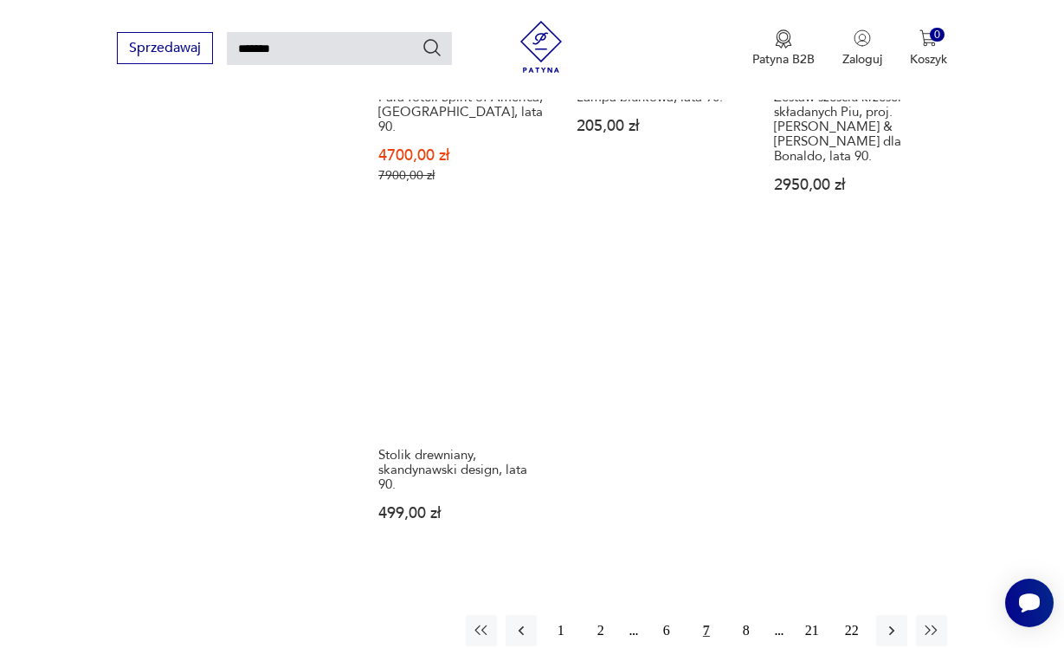
scroll to position [1891, 0]
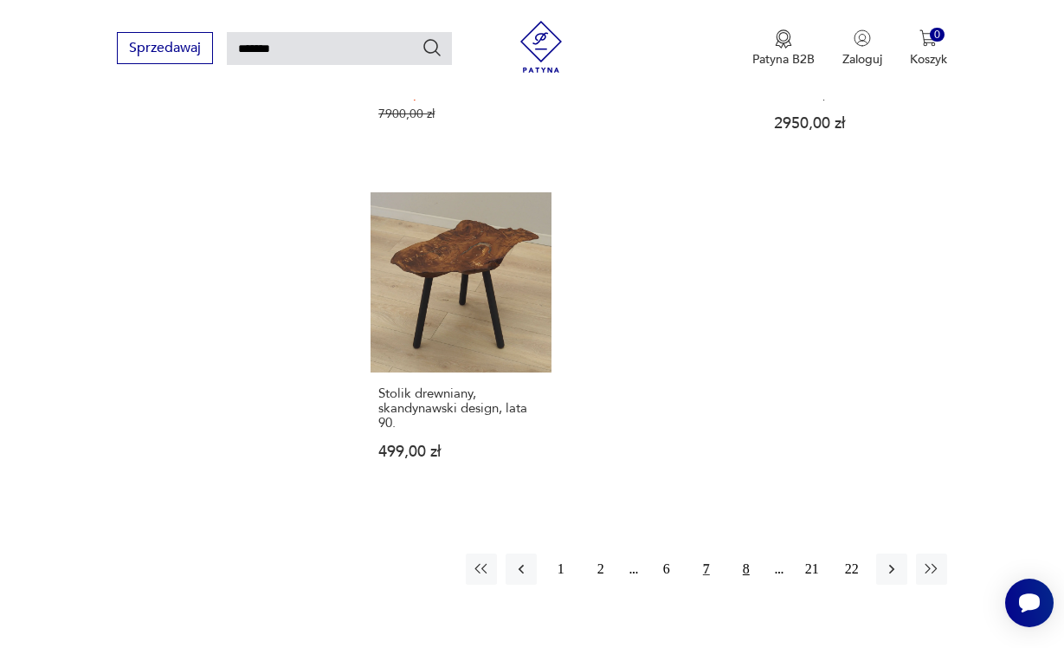
click at [754, 584] on button "8" at bounding box center [746, 568] width 31 height 31
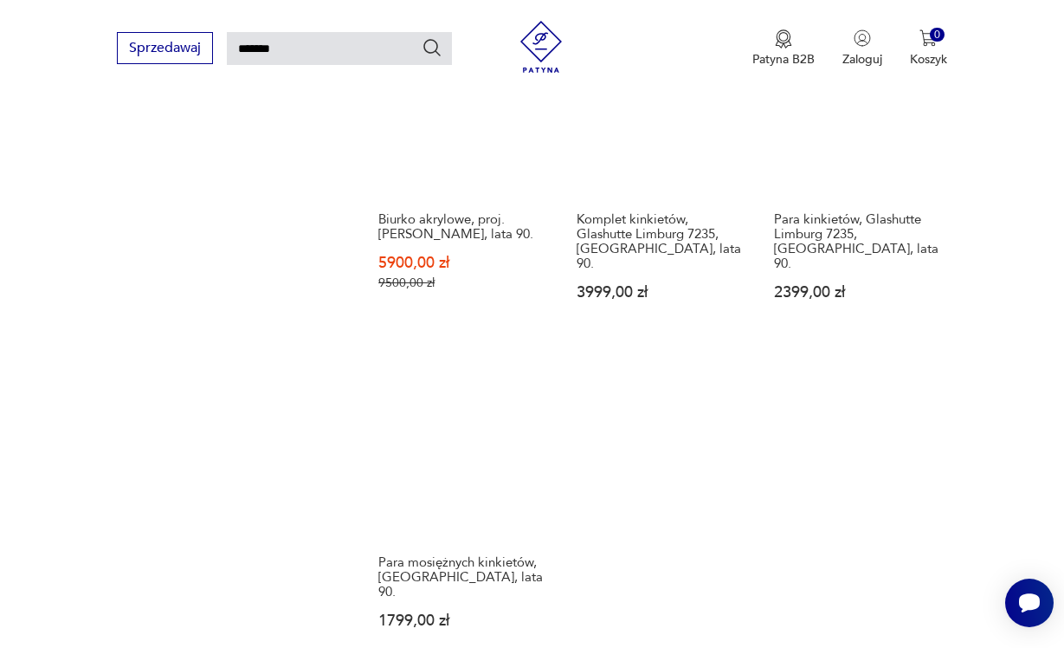
scroll to position [1954, 0]
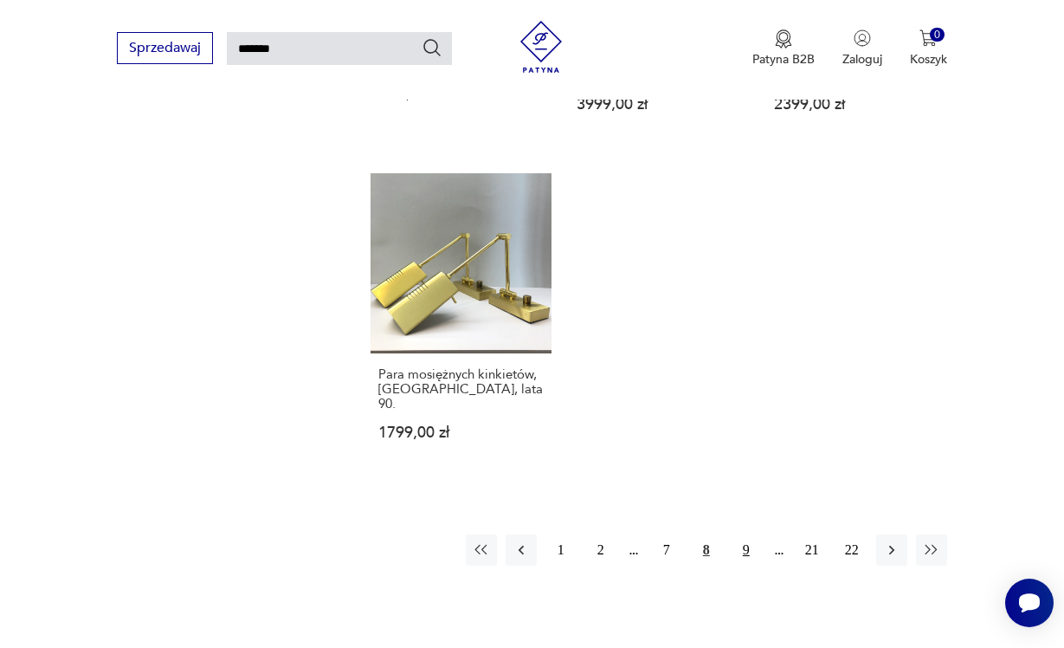
click at [754, 536] on button "9" at bounding box center [746, 549] width 31 height 31
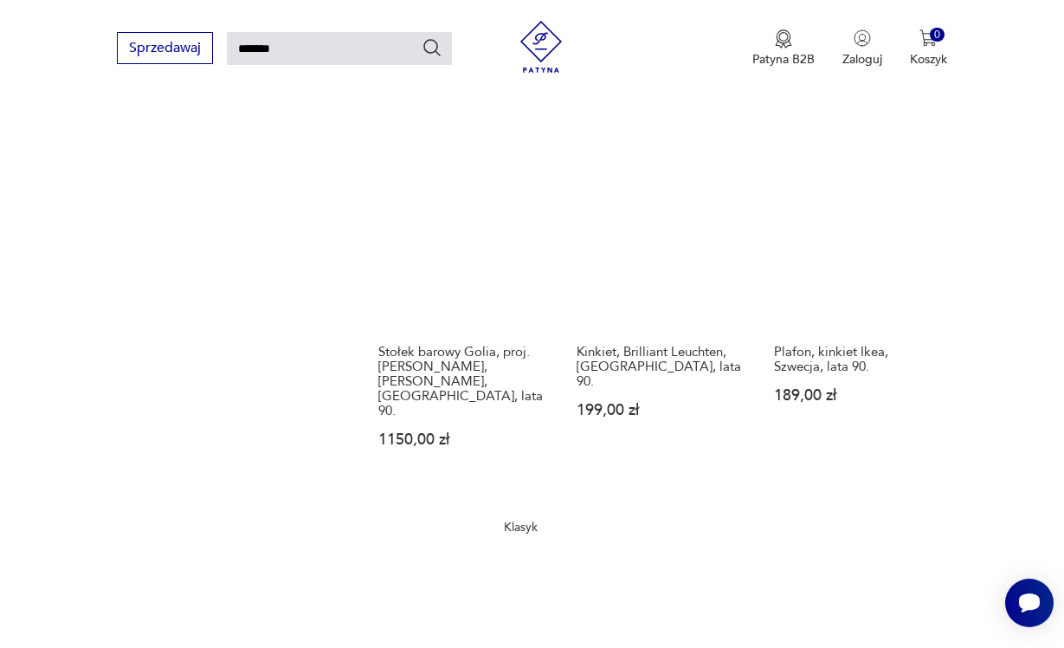
scroll to position [1871, 0]
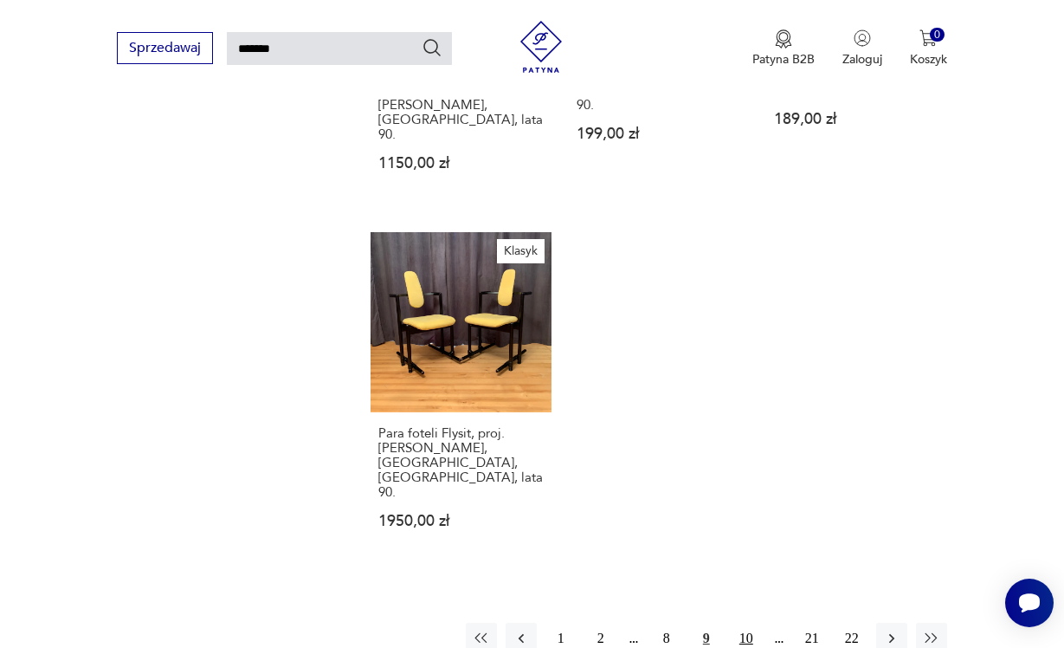
click at [754, 622] on button "10" at bounding box center [746, 637] width 31 height 31
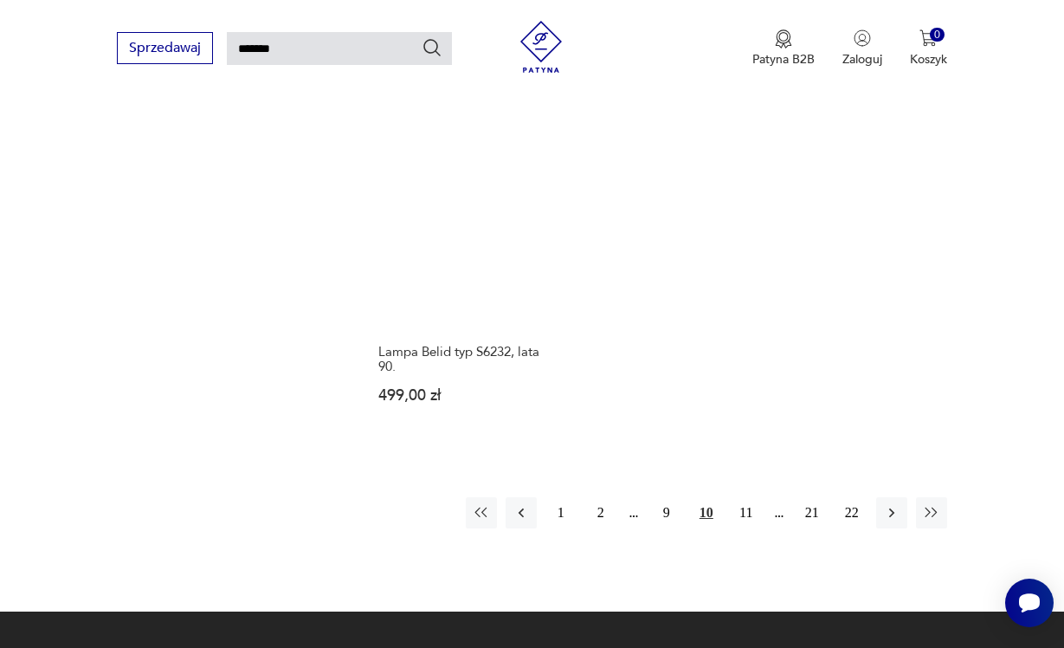
scroll to position [2001, 0]
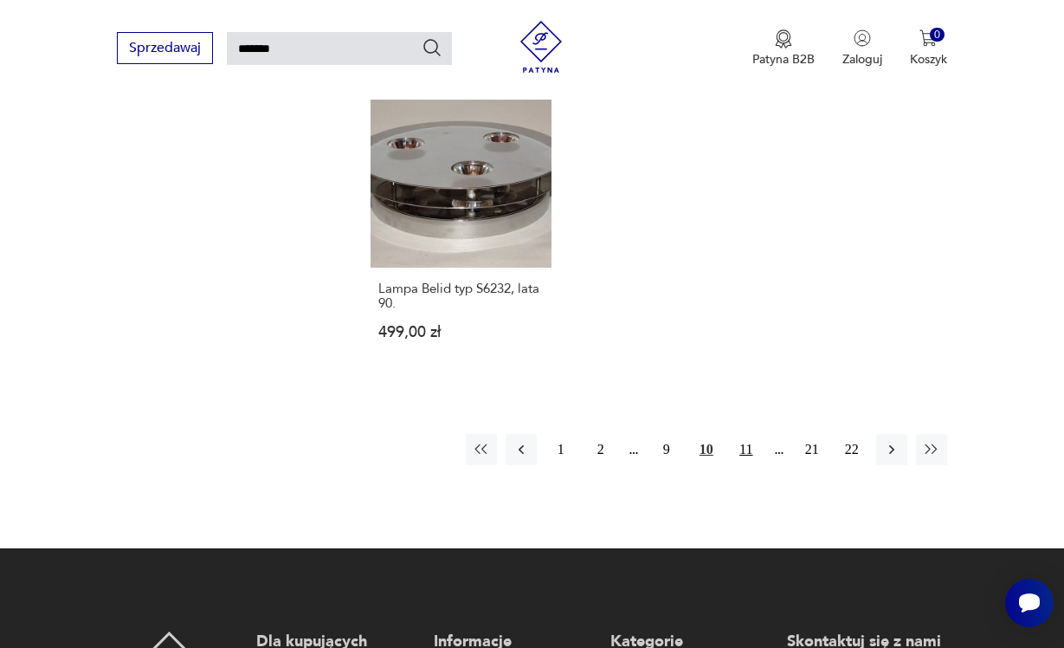
click at [747, 465] on button "11" at bounding box center [746, 449] width 31 height 31
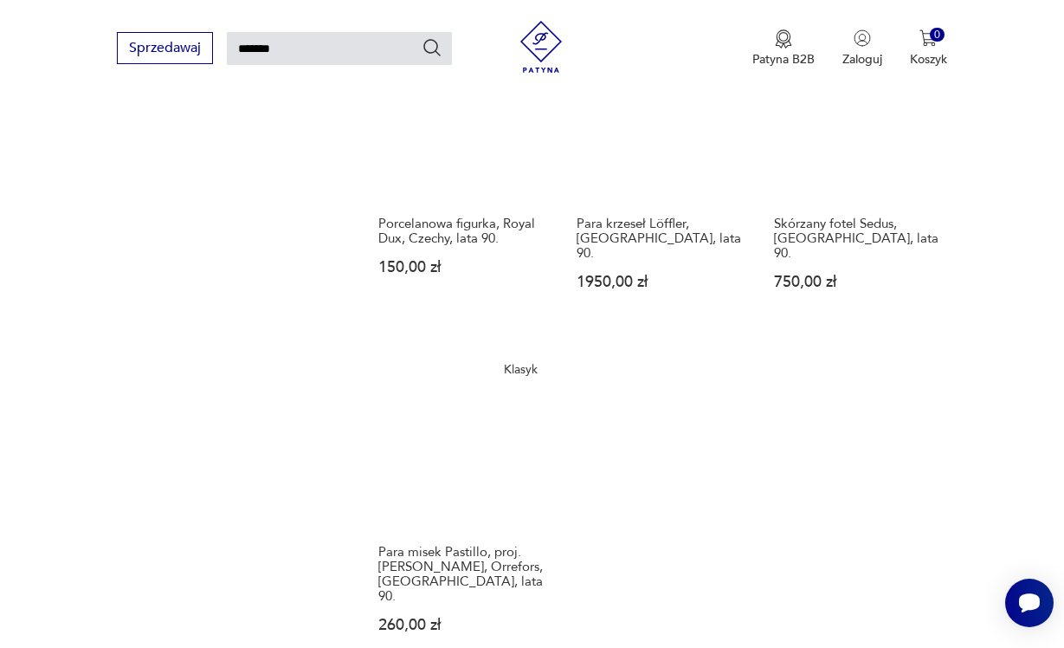
scroll to position [1920, 0]
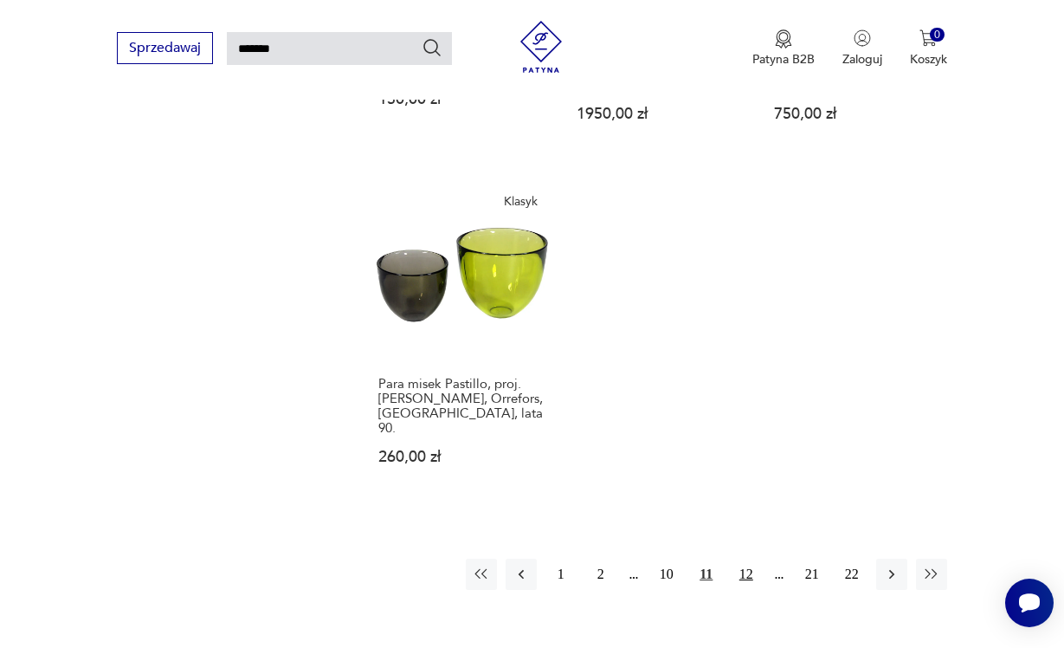
click at [745, 558] on button "12" at bounding box center [746, 573] width 31 height 31
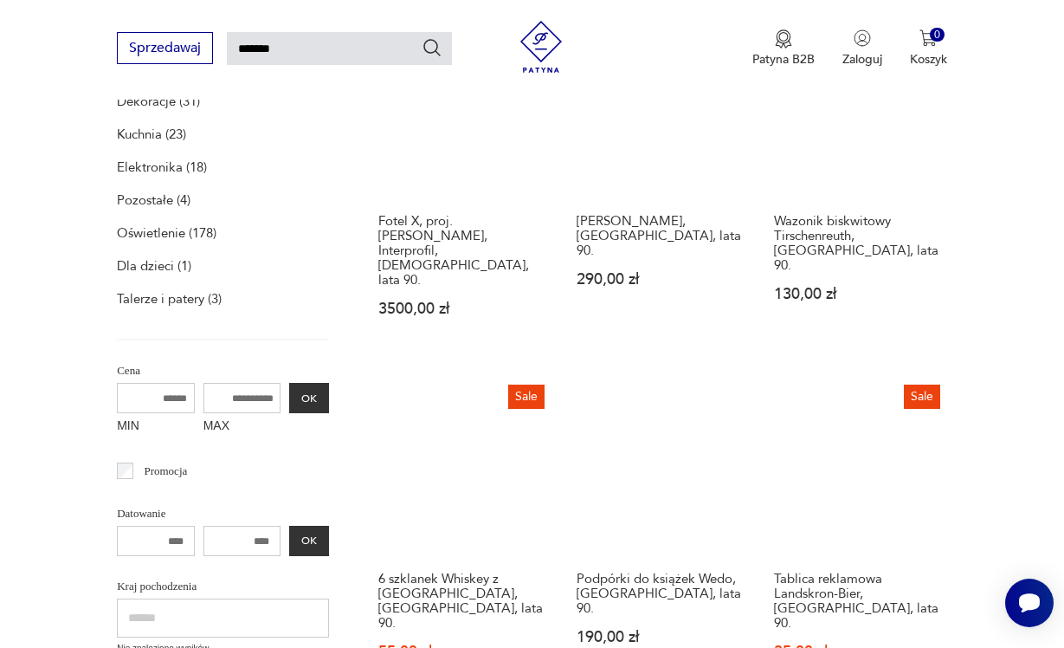
scroll to position [62, 0]
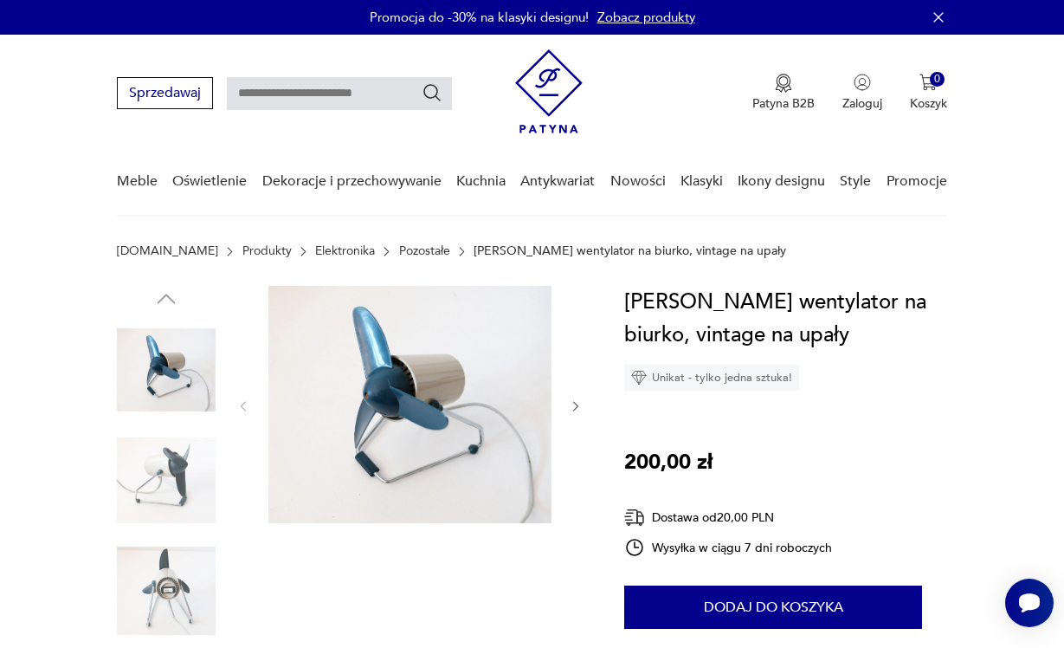
click at [284, 87] on input "text" at bounding box center [339, 93] width 225 height 33
type input "********"
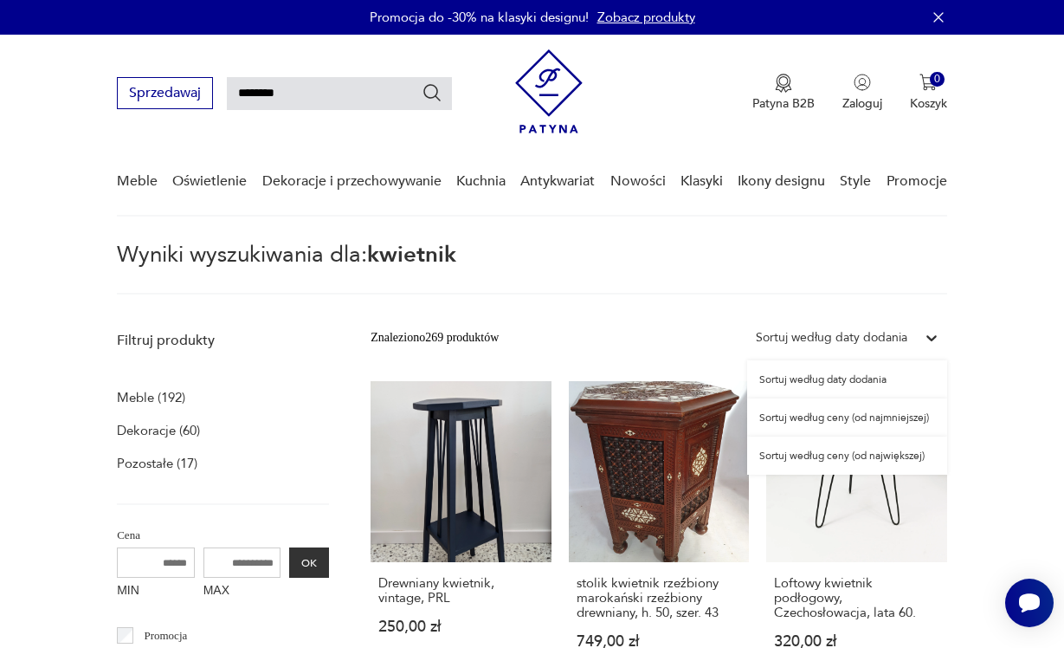
click at [816, 330] on div "Sortuj według daty dodania" at bounding box center [832, 337] width 152 height 19
click at [816, 333] on div "Sortuj według daty dodania" at bounding box center [832, 337] width 152 height 19
click at [813, 414] on div "Sortuj według ceny (od najmniejszej)" at bounding box center [847, 417] width 200 height 38
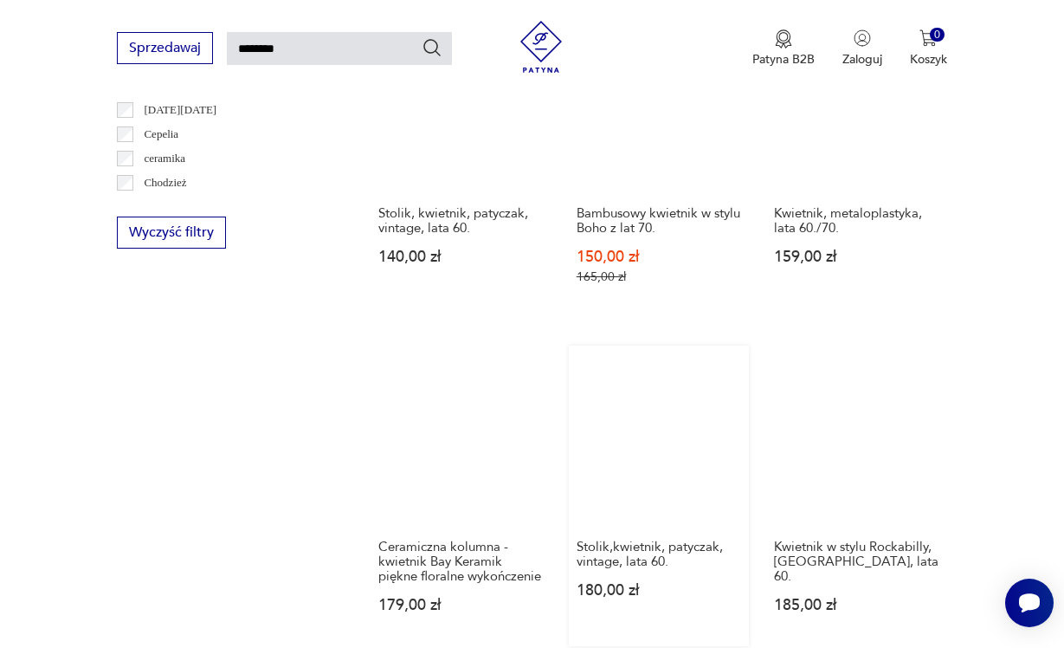
scroll to position [808, 0]
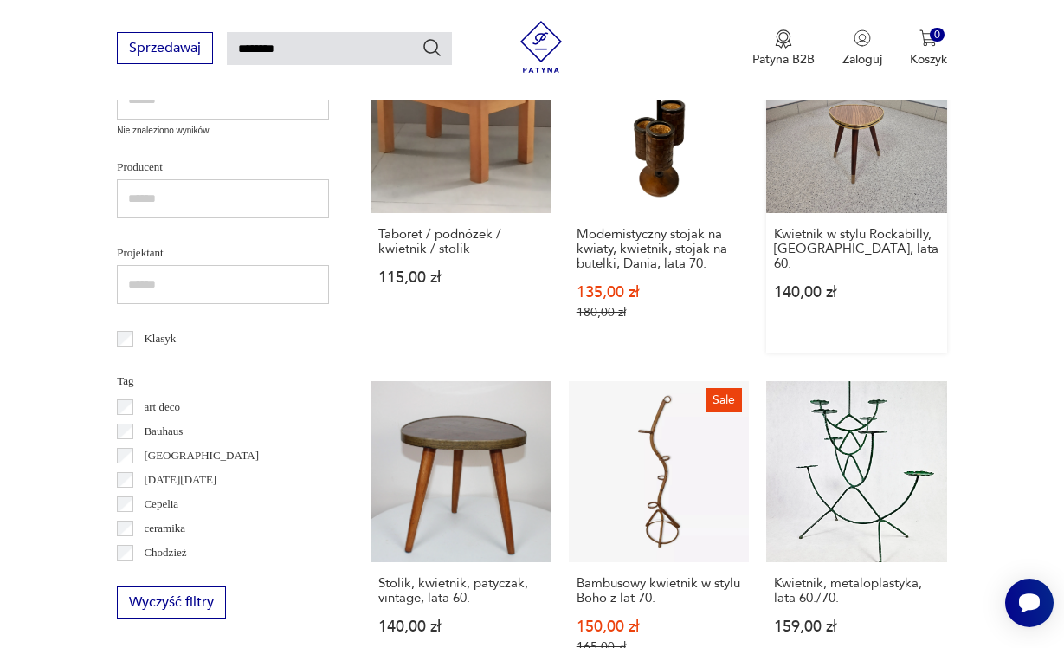
click at [832, 214] on link "Kwietnik w stylu Rockabilly, Niemcy, lata 60. 140,00 zł" at bounding box center [856, 193] width 181 height 321
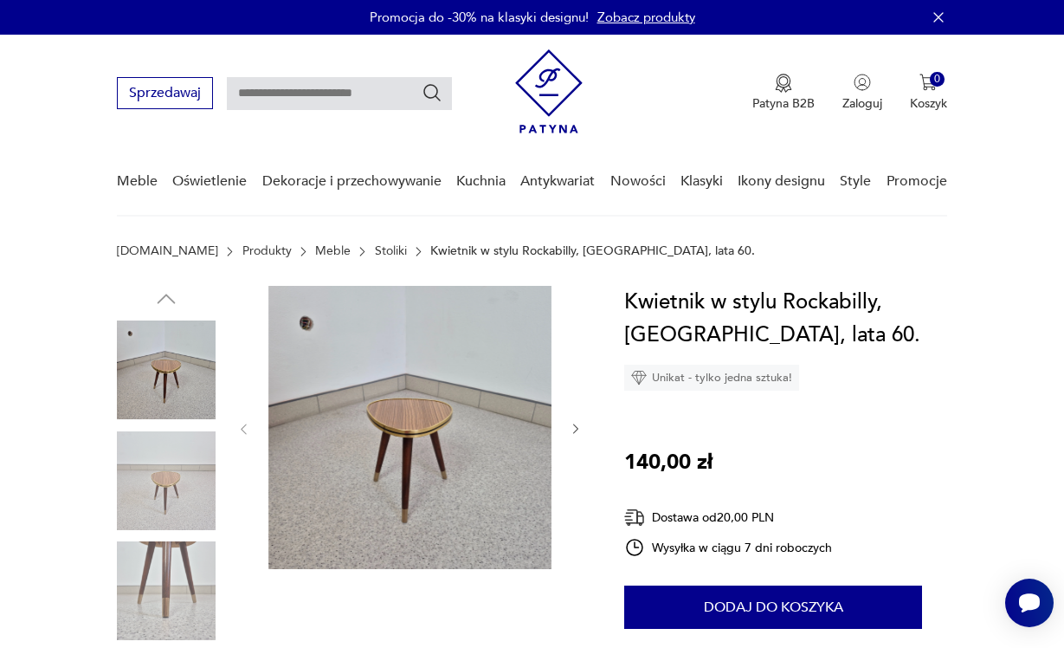
type input "********"
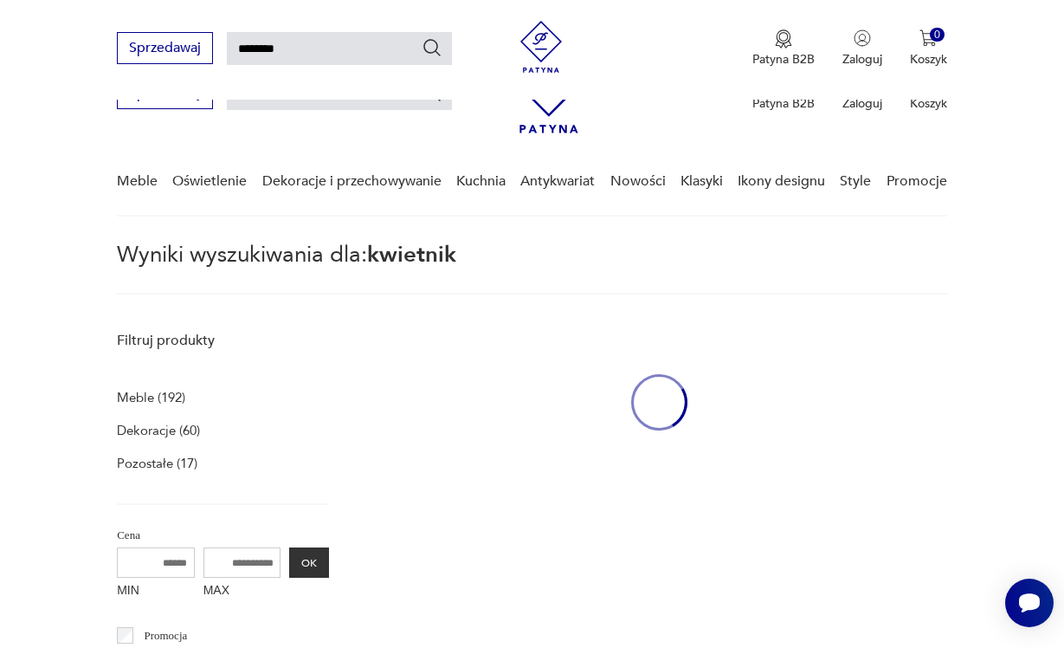
scroll to position [682, 0]
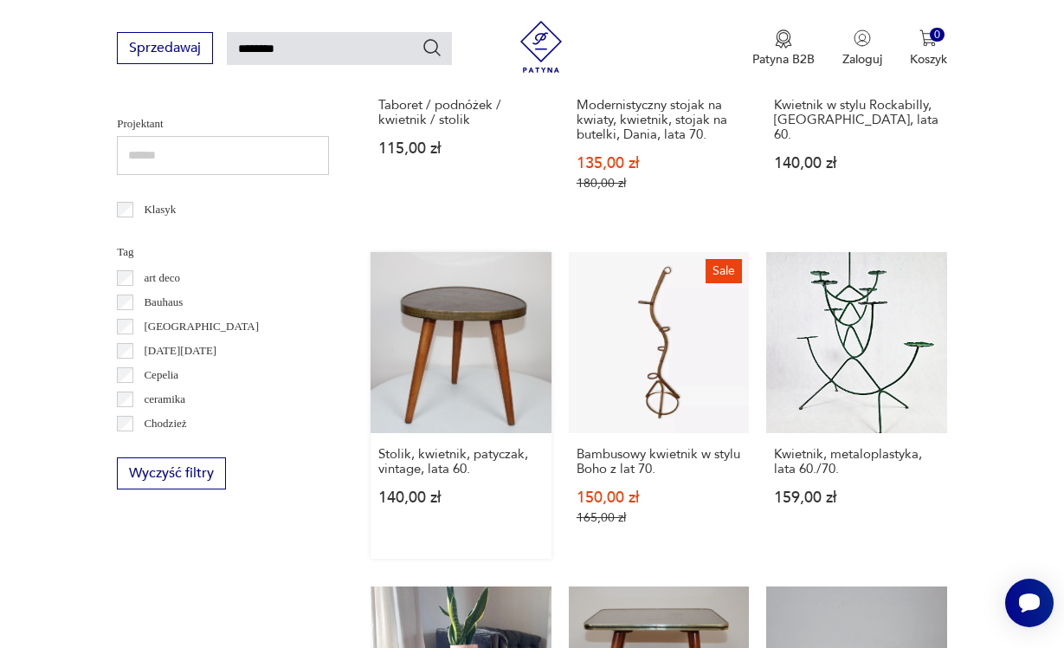
click at [427, 453] on link "Stolik, kwietnik, patyczak, vintage, lata 60. 140,00 zł" at bounding box center [461, 405] width 181 height 306
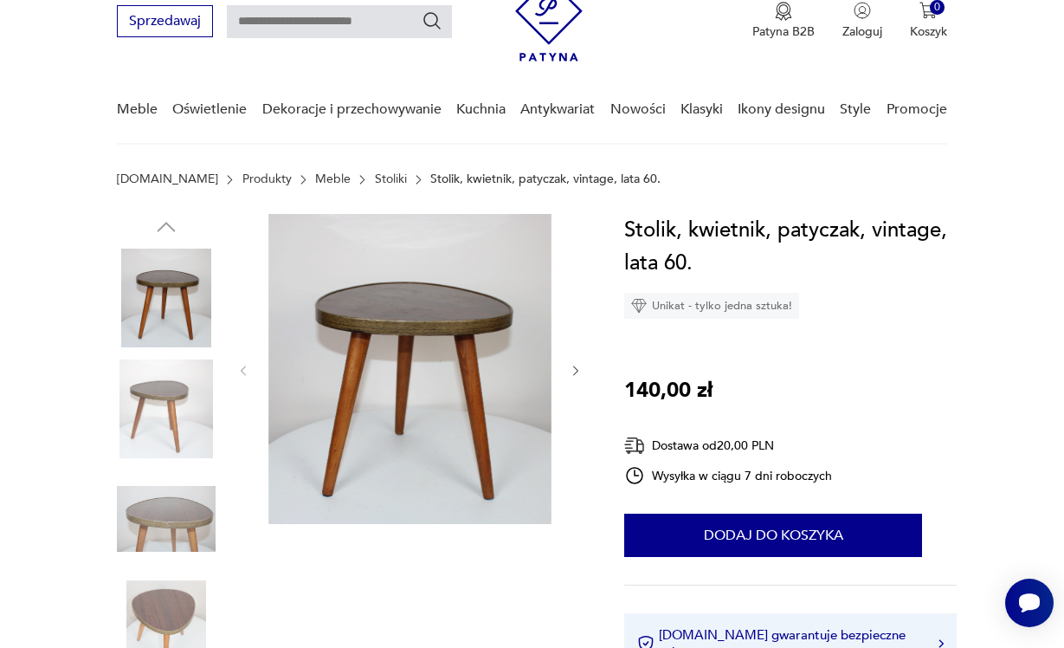
scroll to position [99, 0]
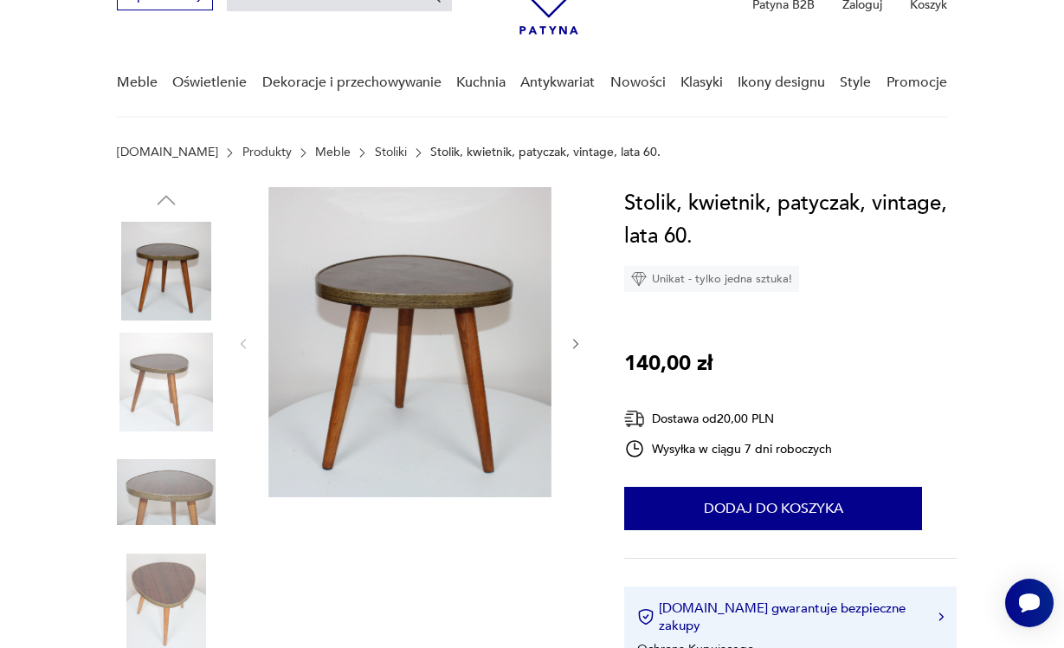
click at [183, 491] on img at bounding box center [166, 491] width 99 height 99
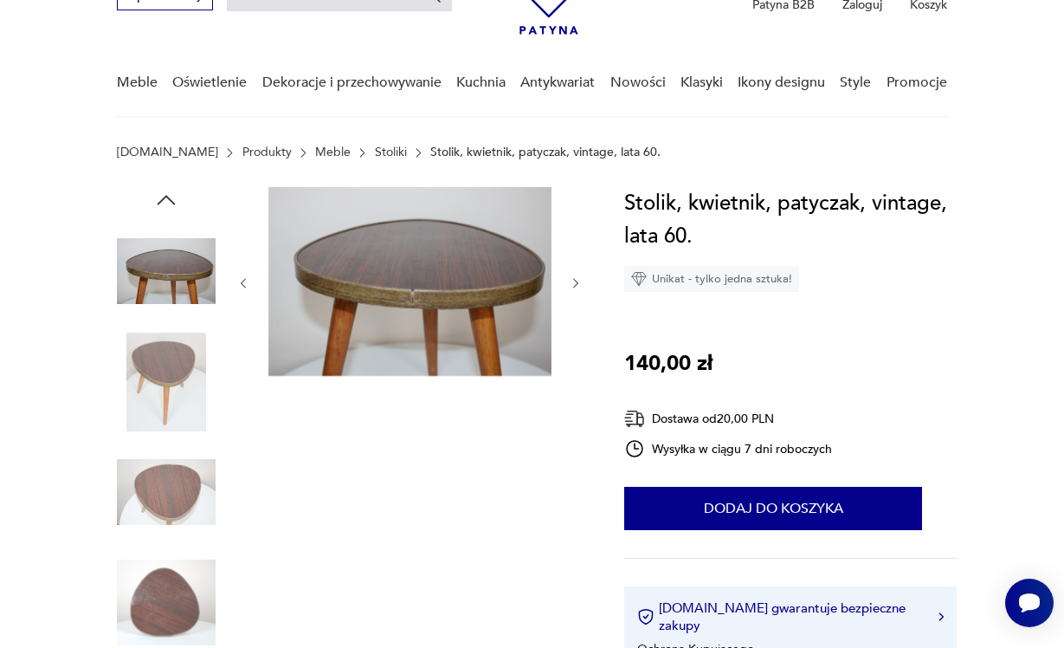
click at [167, 519] on img at bounding box center [166, 491] width 99 height 99
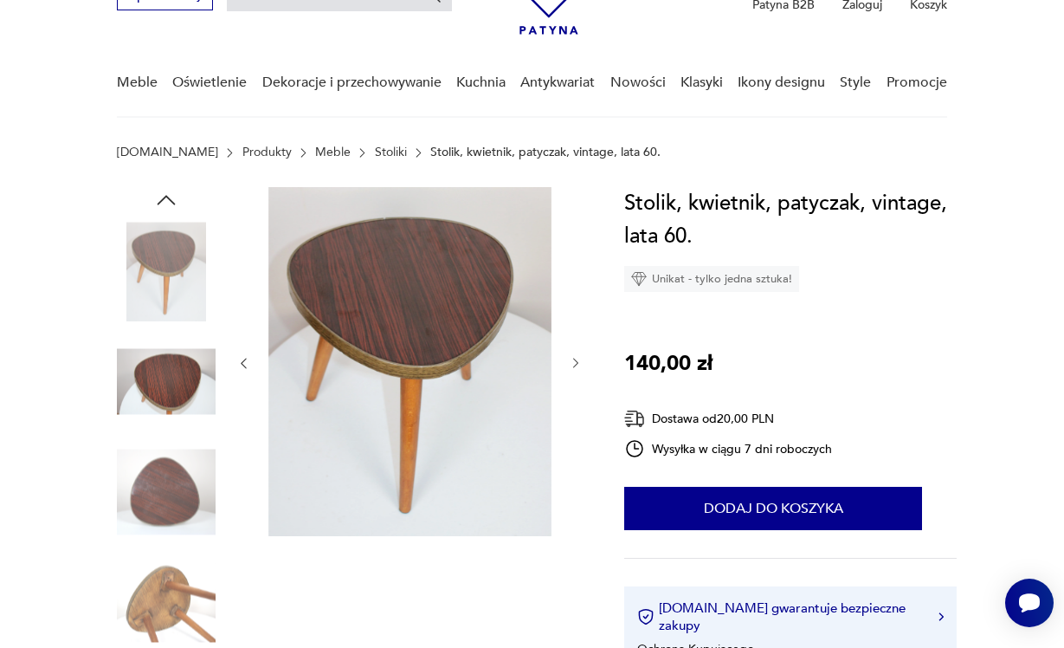
type input "********"
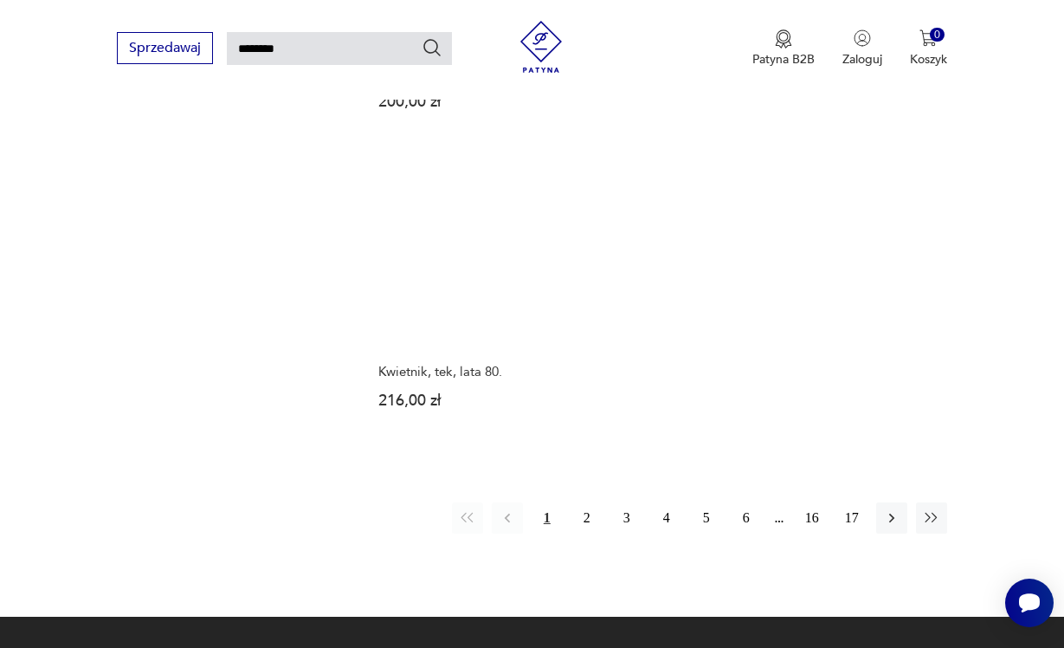
scroll to position [2034, 0]
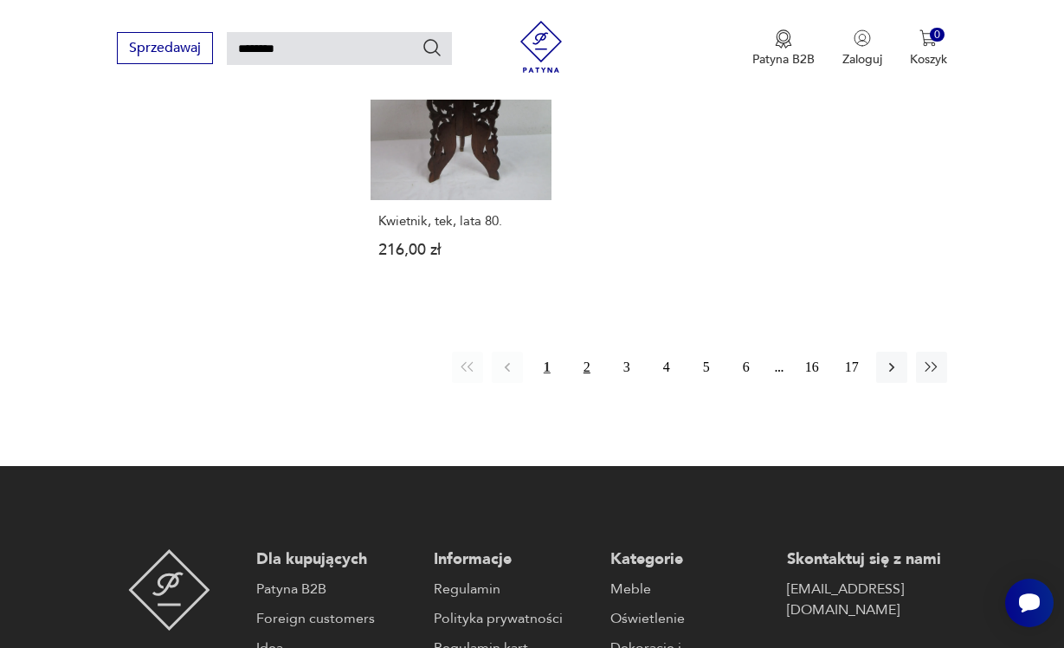
click at [593, 383] on button "2" at bounding box center [586, 366] width 31 height 31
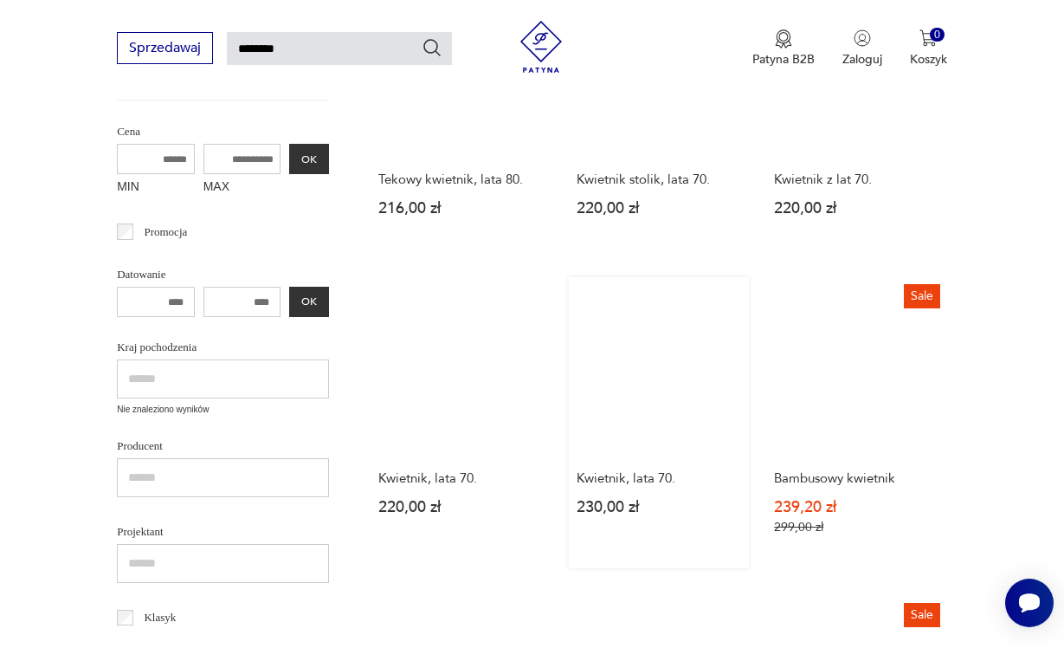
scroll to position [538, 0]
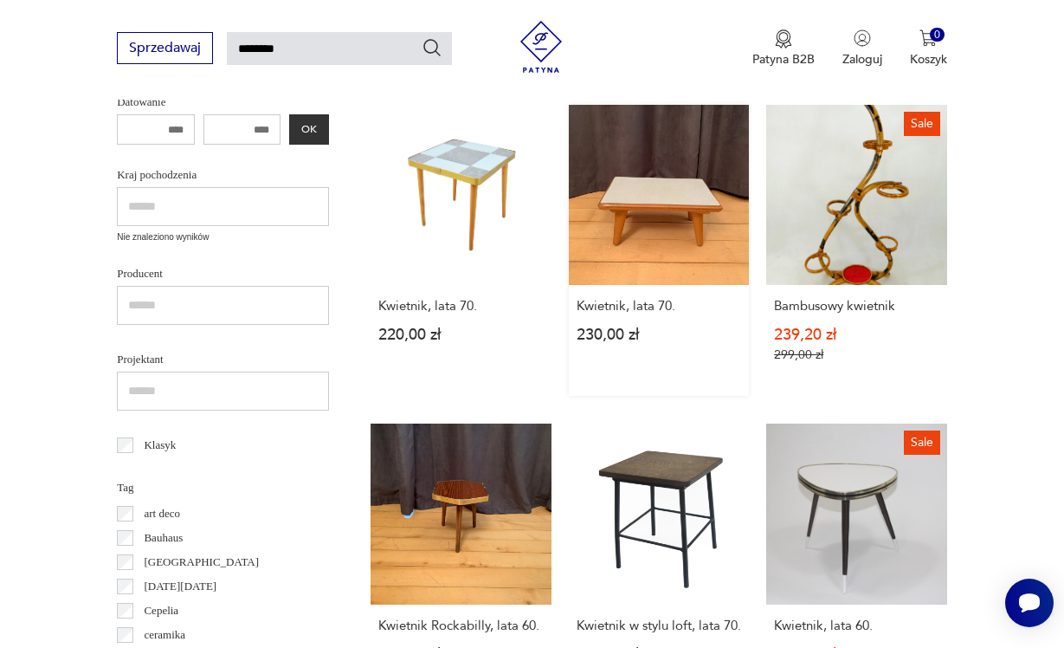
click at [655, 266] on link "Kwietnik, lata 70. 230,00 zł" at bounding box center [659, 251] width 181 height 292
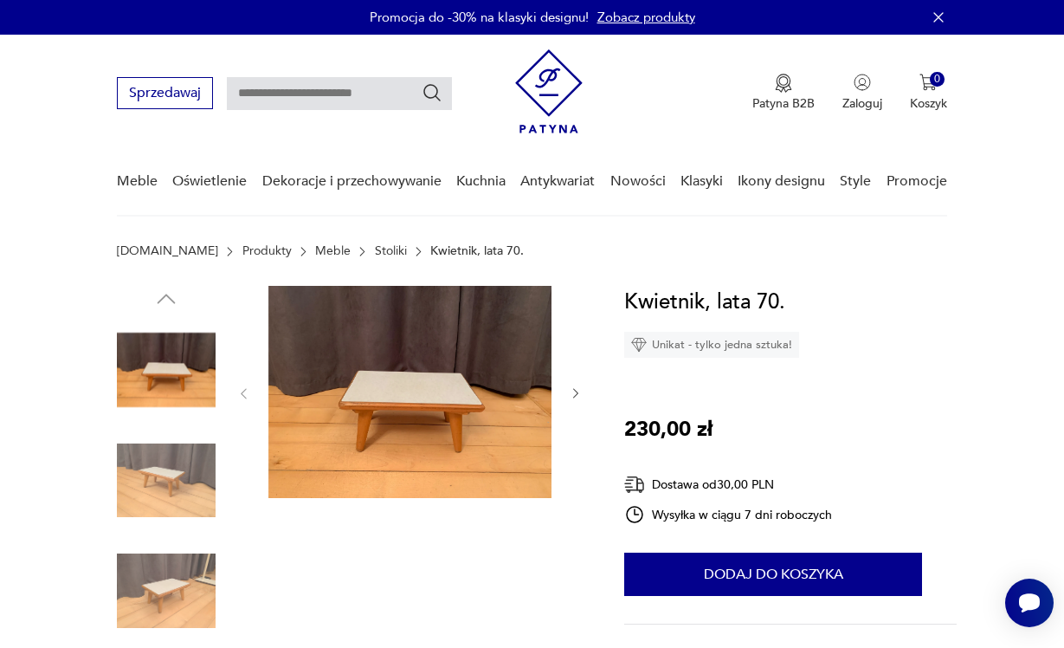
click at [170, 488] on img at bounding box center [166, 480] width 99 height 99
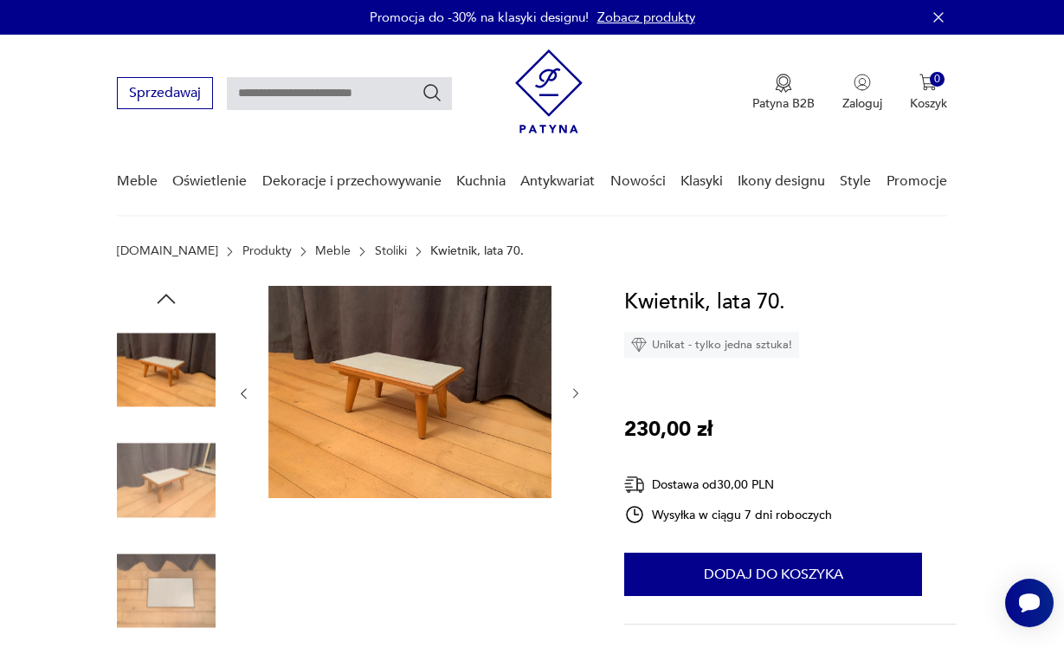
click at [161, 544] on img at bounding box center [166, 590] width 99 height 99
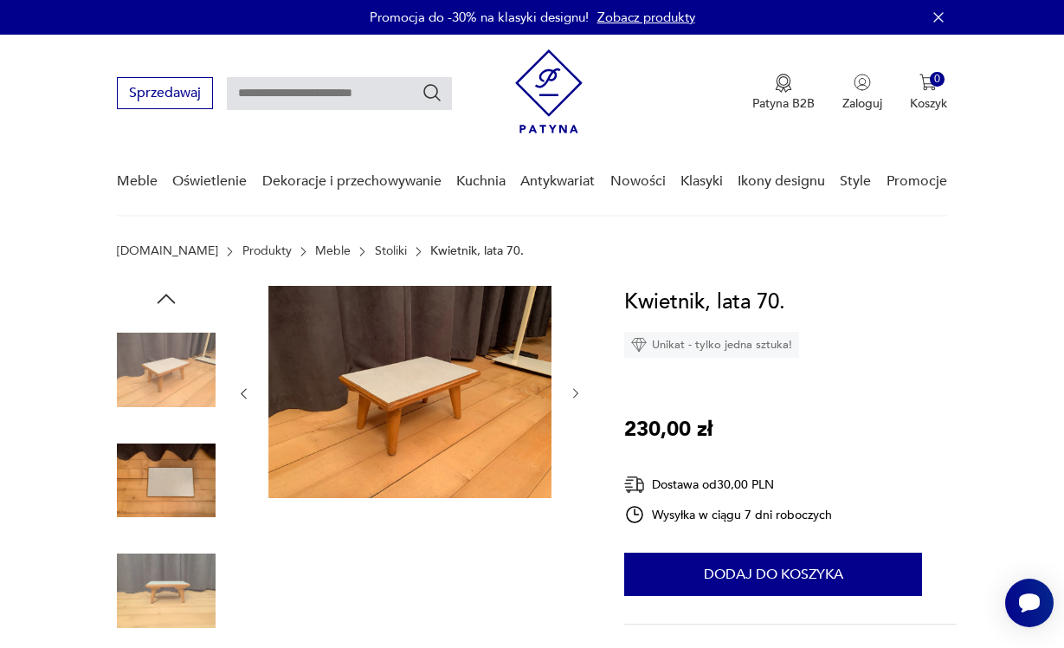
click at [166, 554] on img at bounding box center [166, 590] width 99 height 99
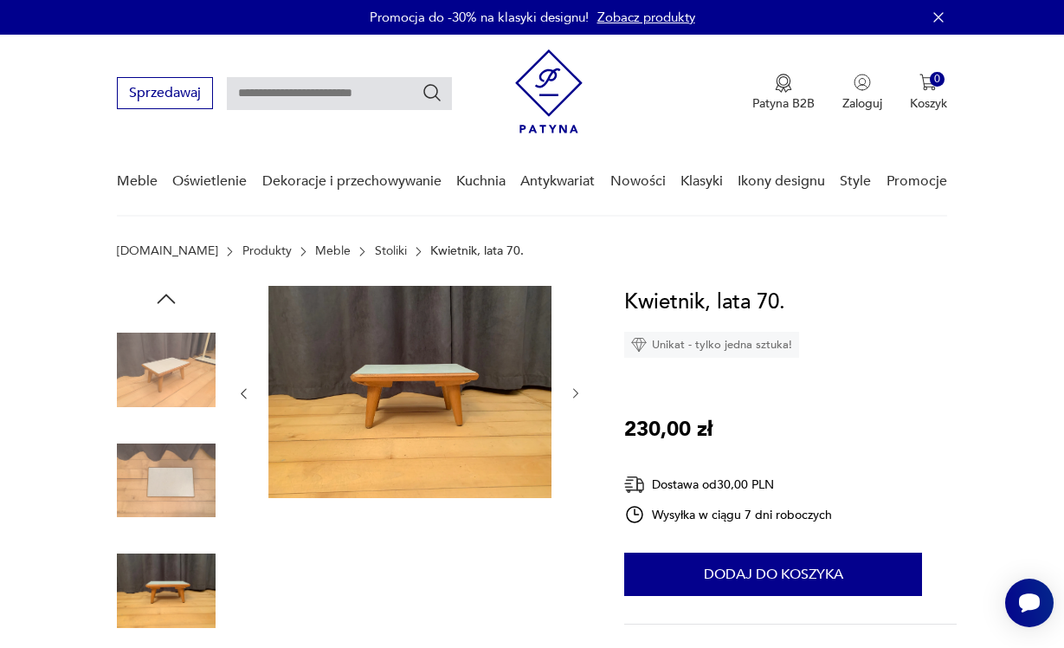
click at [172, 469] on img at bounding box center [166, 480] width 99 height 99
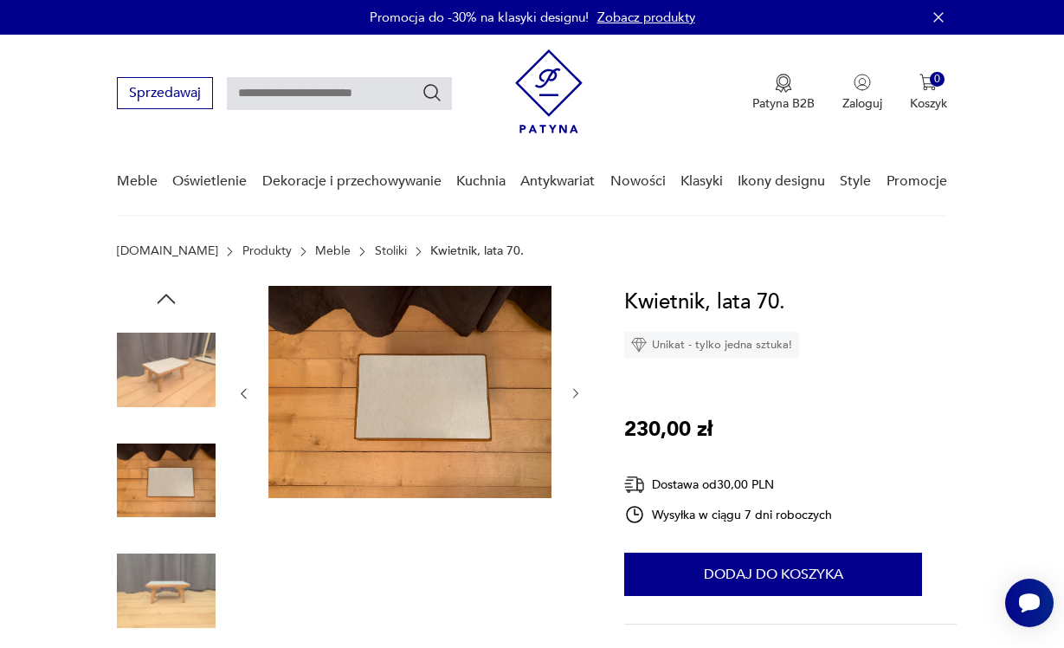
click at [444, 412] on img at bounding box center [409, 392] width 283 height 212
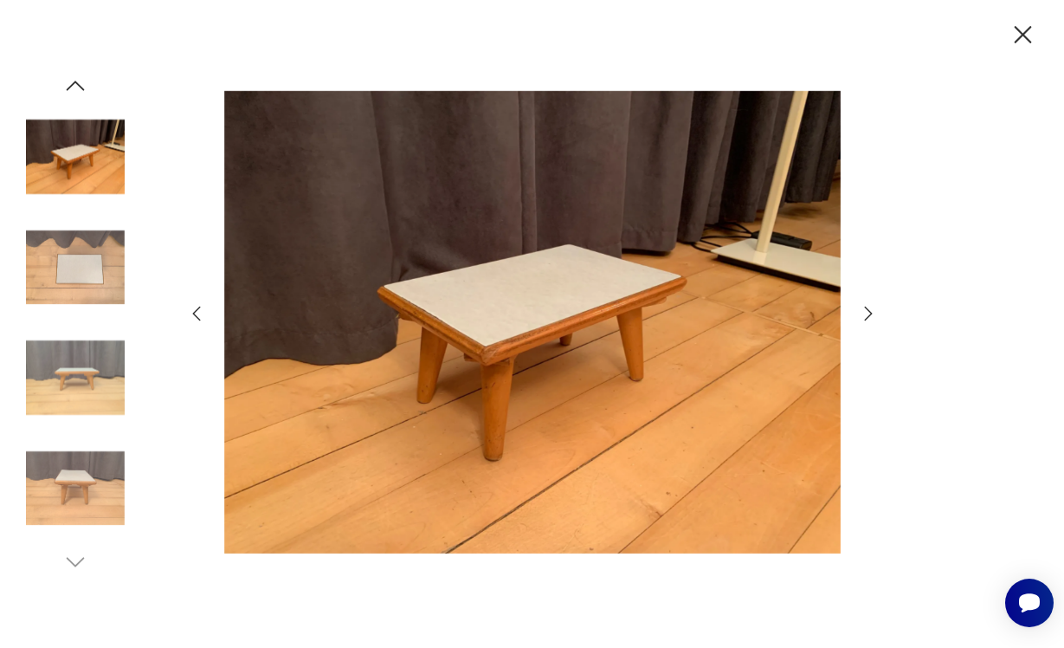
click at [873, 310] on icon "button" at bounding box center [868, 313] width 21 height 21
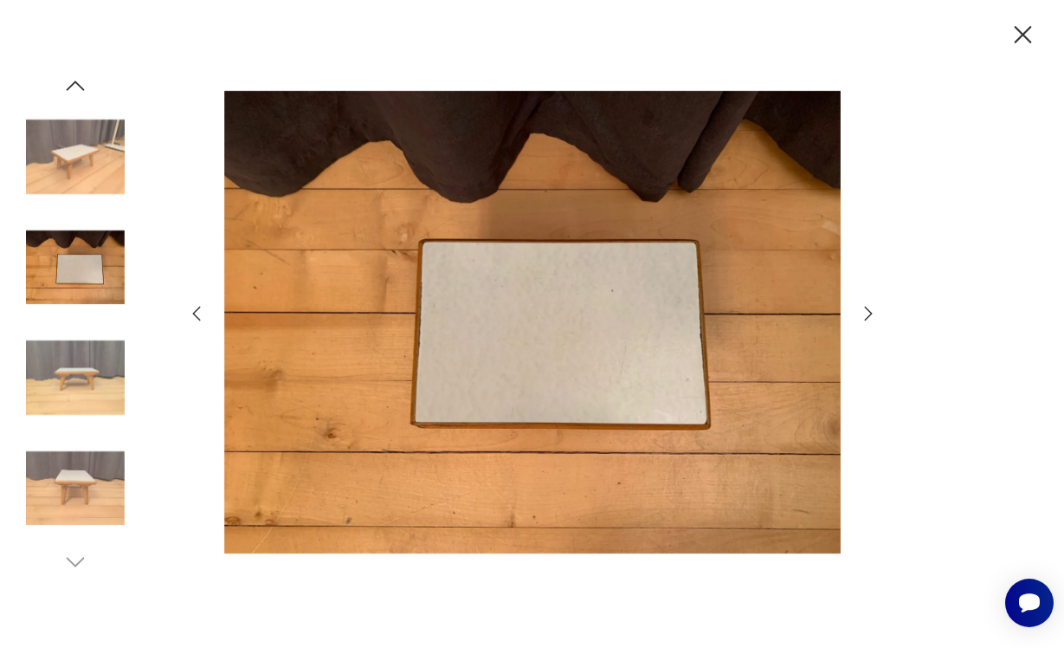
click at [873, 310] on icon "button" at bounding box center [868, 313] width 21 height 21
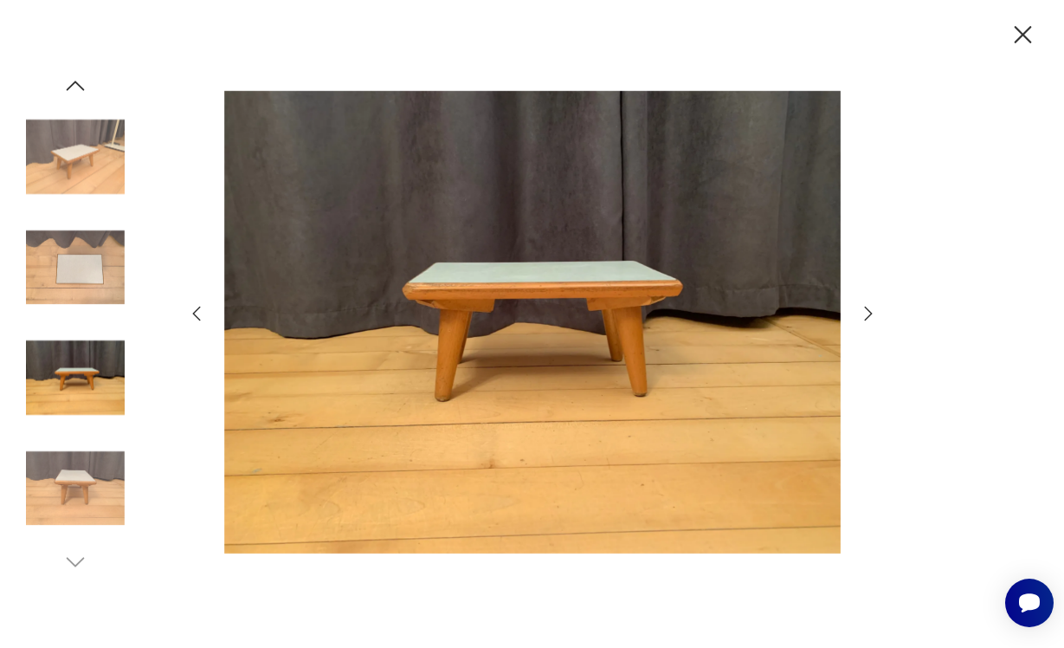
click at [873, 310] on icon "button" at bounding box center [868, 313] width 21 height 21
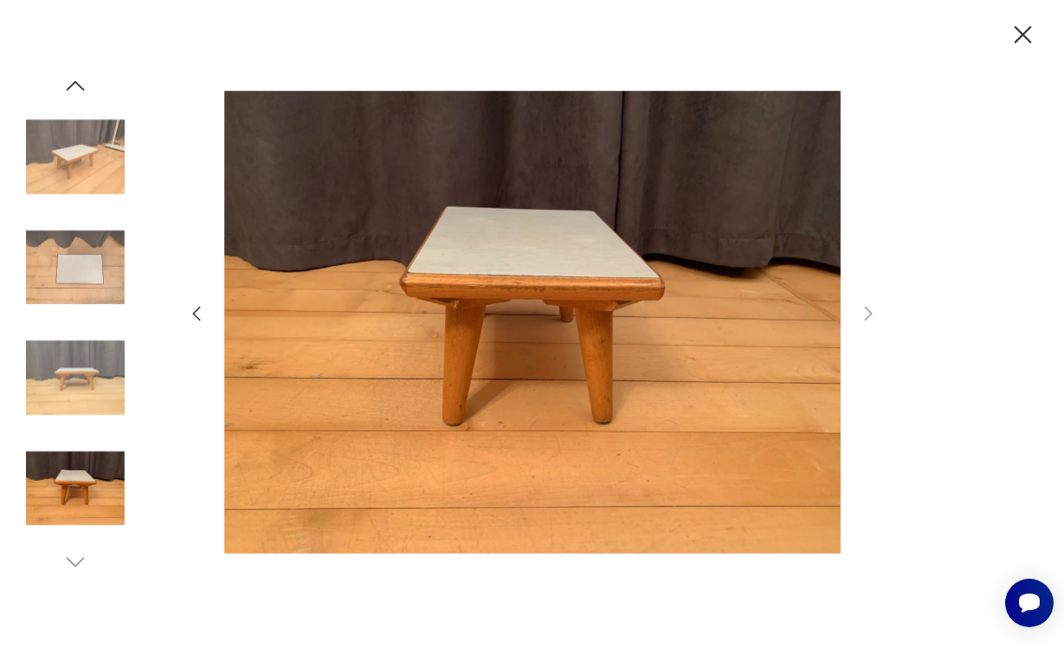
click at [1023, 21] on icon "button" at bounding box center [1023, 35] width 30 height 30
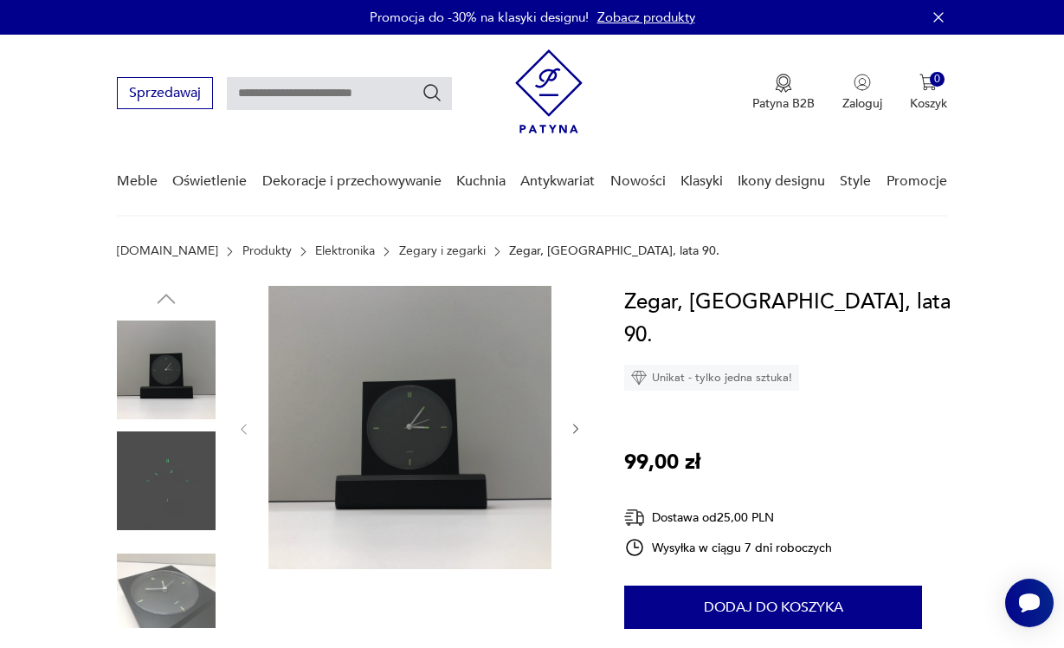
click at [162, 493] on img at bounding box center [166, 480] width 99 height 99
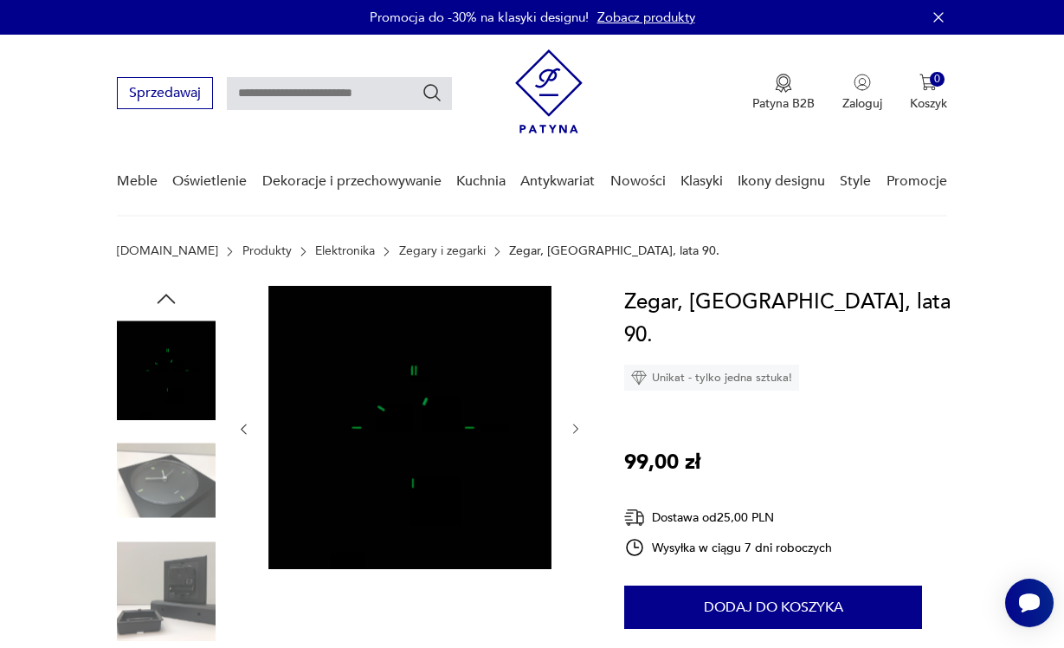
click at [164, 555] on img at bounding box center [166, 590] width 99 height 99
